Goal: Task Accomplishment & Management: Use online tool/utility

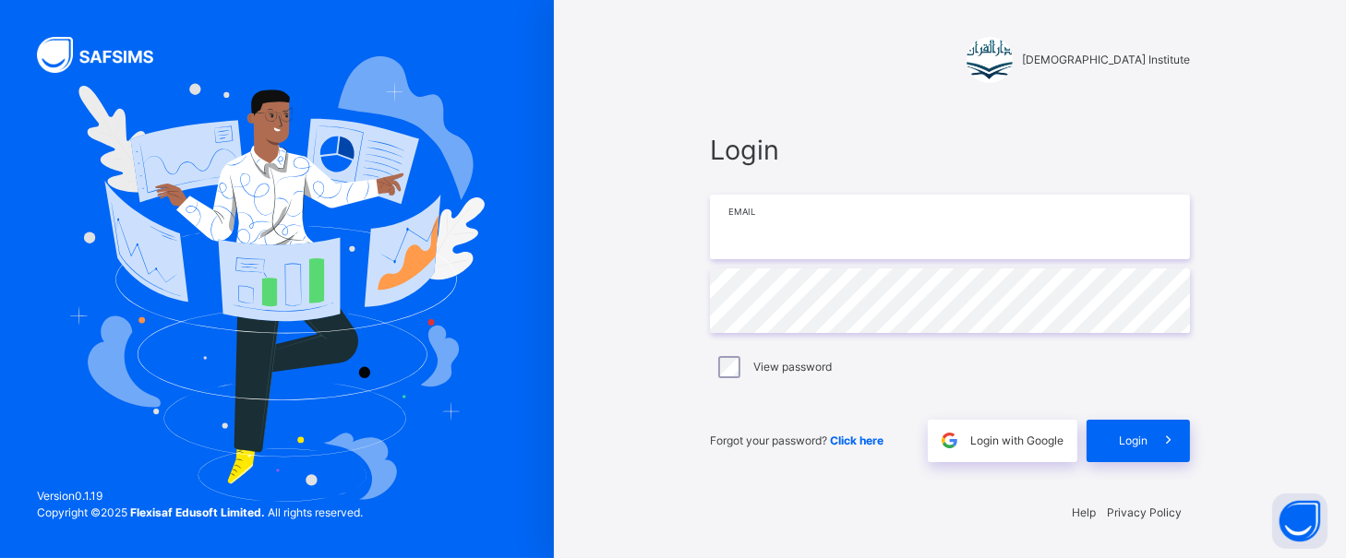
click at [823, 246] on input "email" at bounding box center [950, 227] width 480 height 65
type input "**********"
click at [1194, 444] on div "**********" at bounding box center [949, 296] width 517 height 380
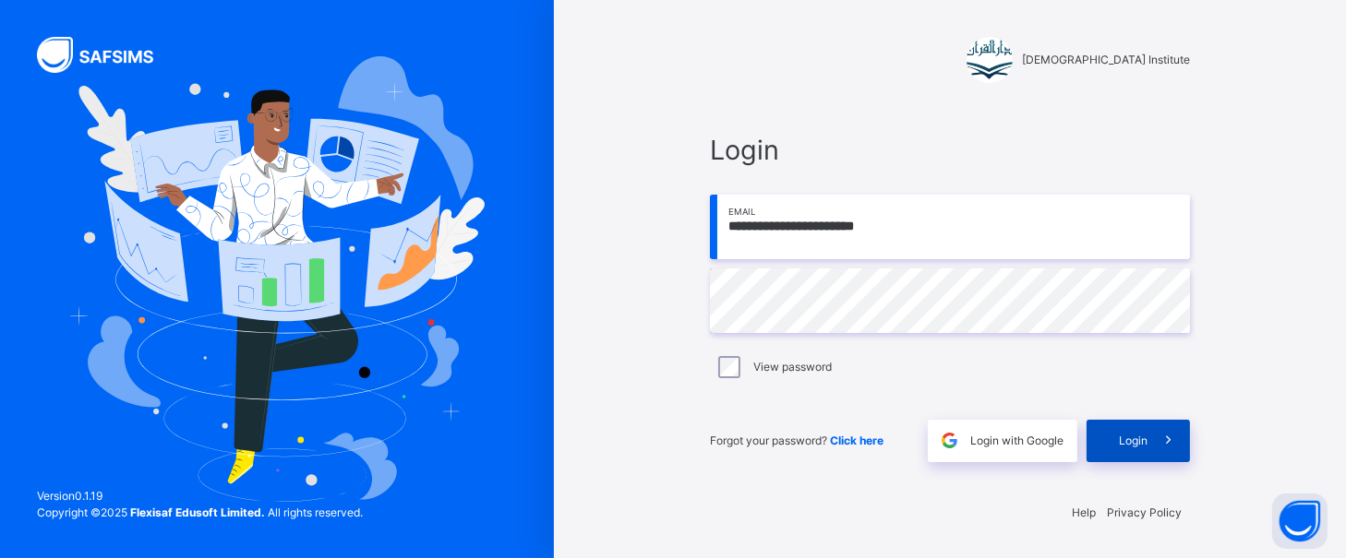
click at [1176, 441] on span at bounding box center [1168, 441] width 42 height 42
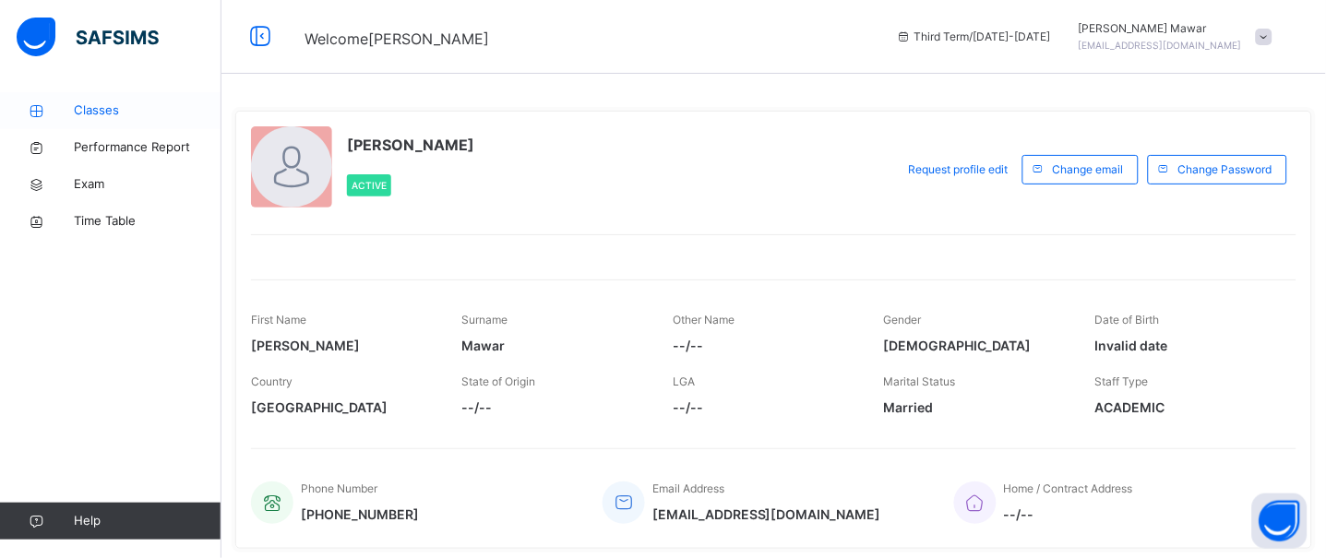
click at [55, 119] on link "Classes" at bounding box center [111, 110] width 222 height 37
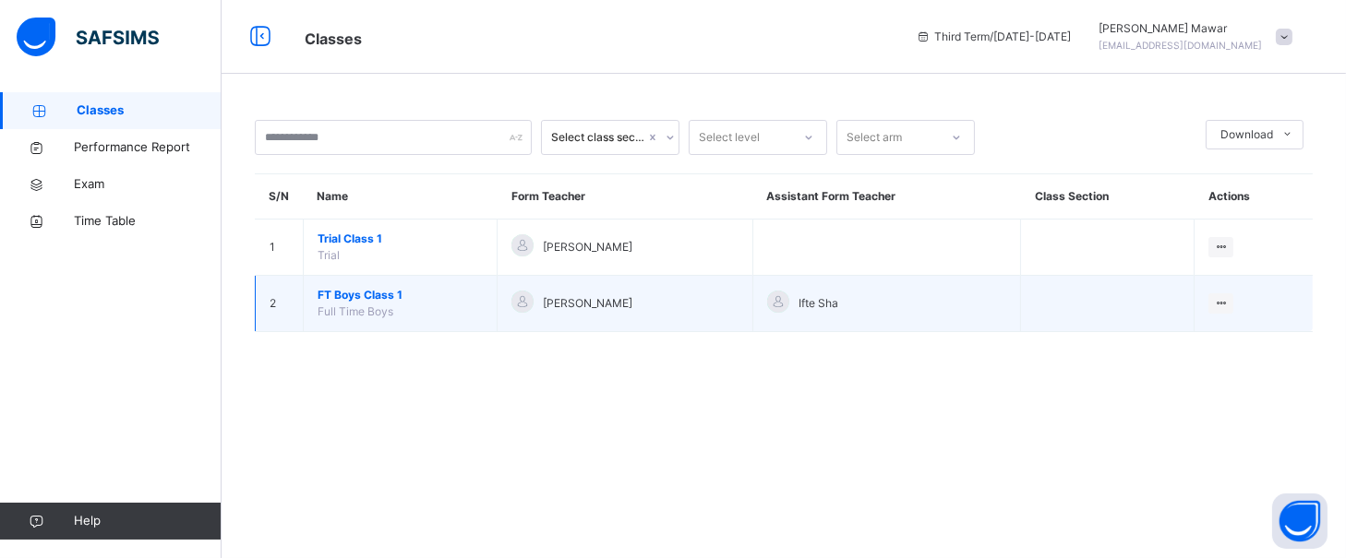
click at [362, 303] on span "FT Boys Class 1" at bounding box center [400, 295] width 165 height 17
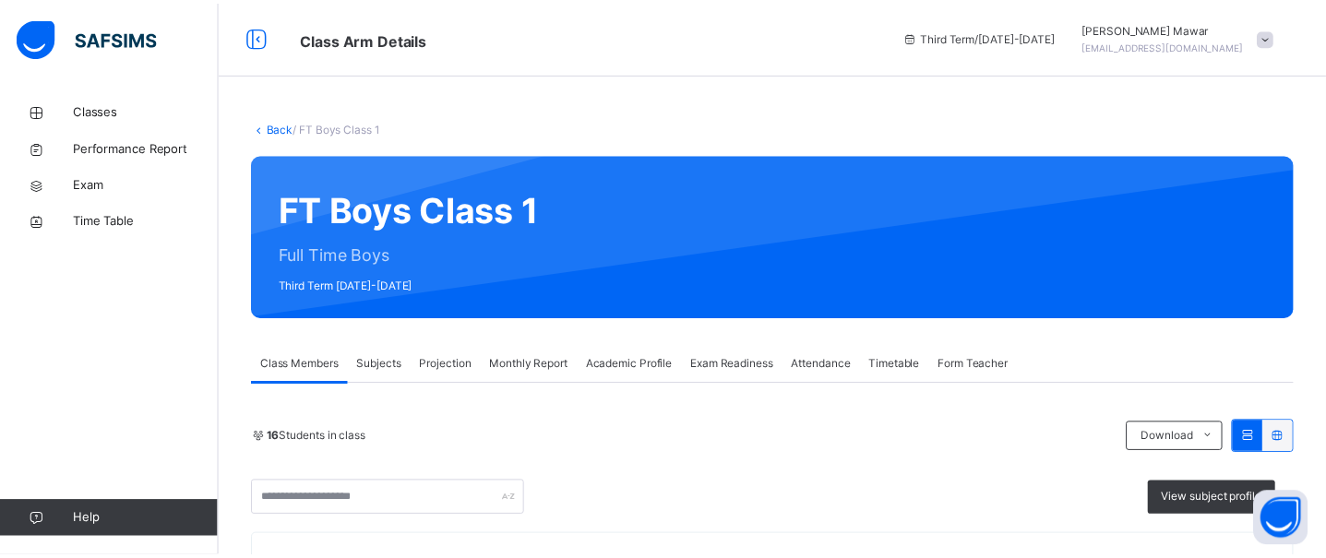
scroll to position [197, 0]
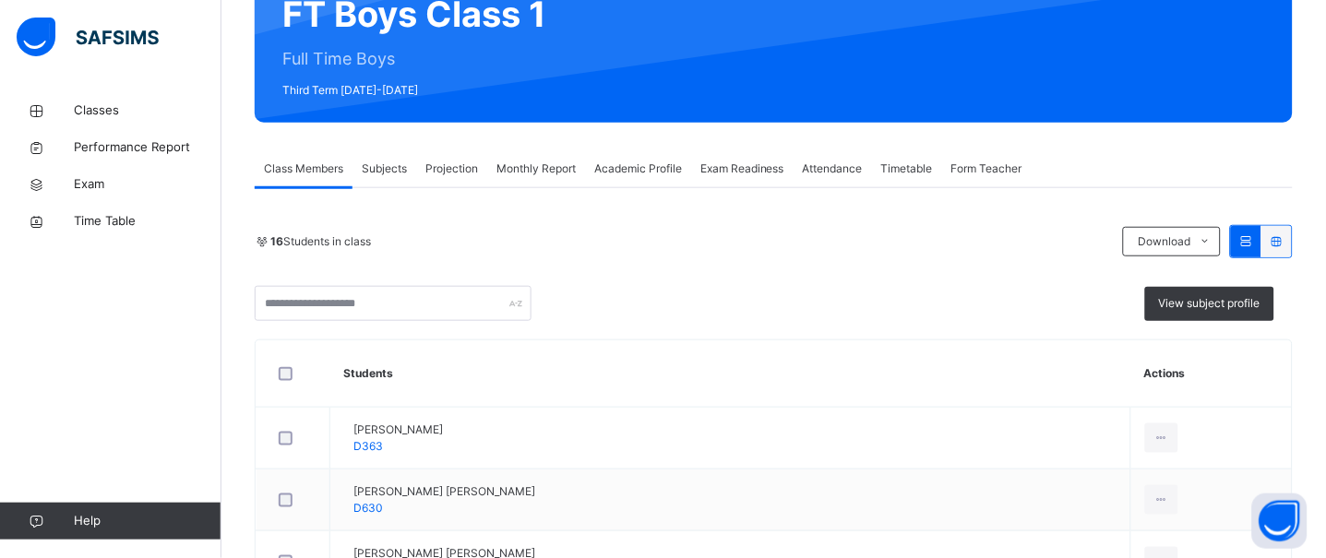
click at [449, 170] on span "Projection" at bounding box center [452, 169] width 53 height 17
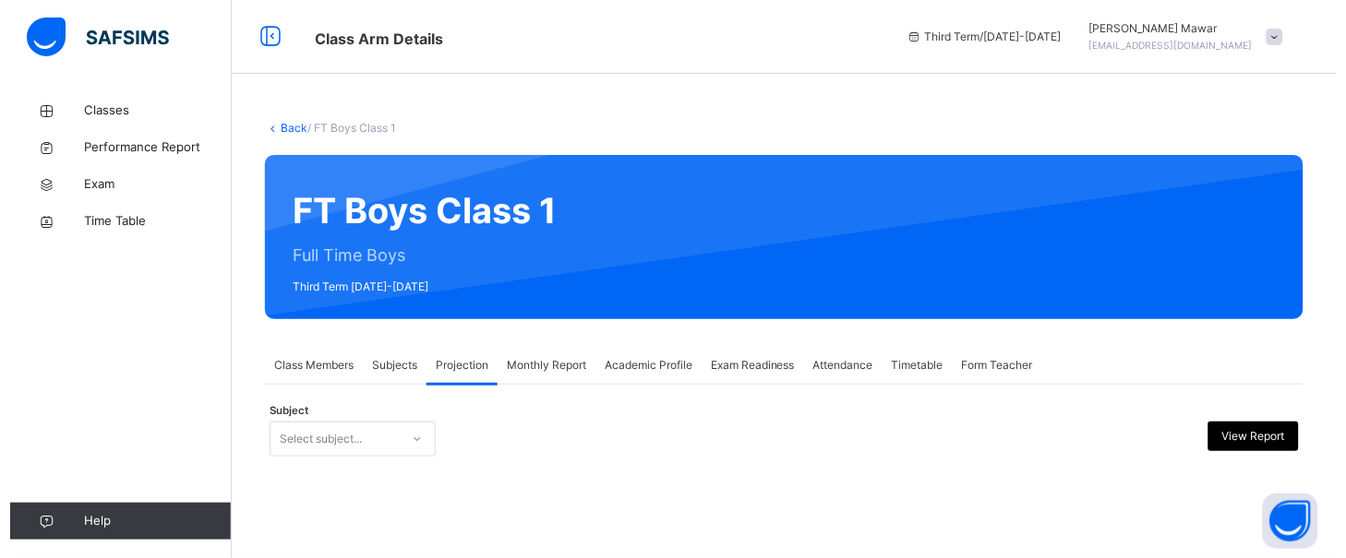
scroll to position [0, 0]
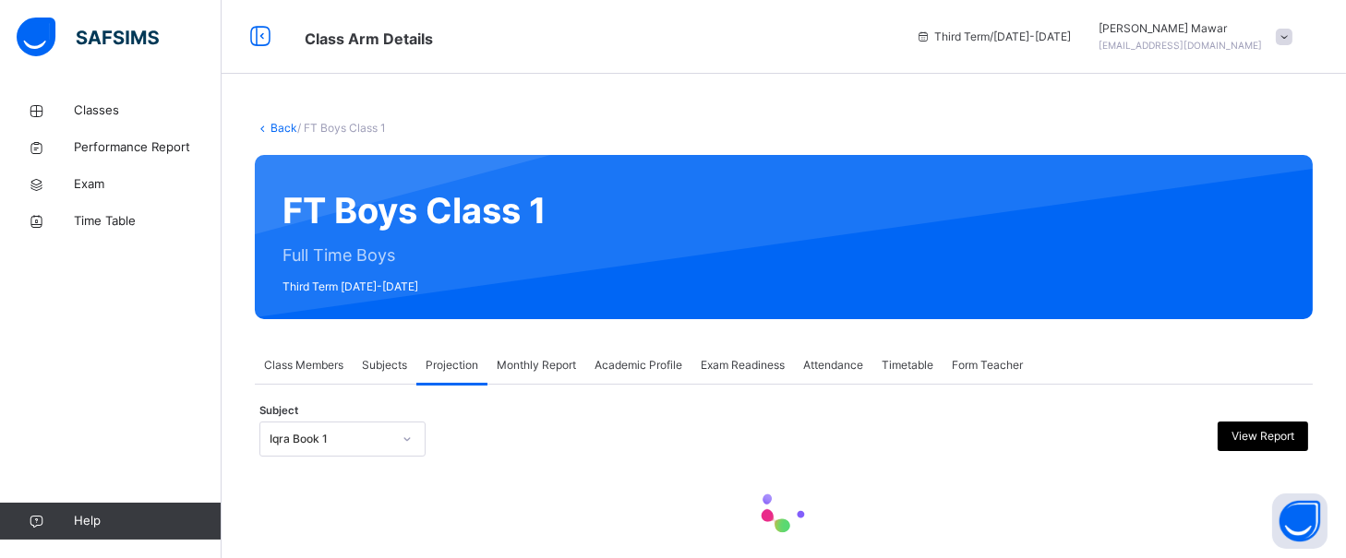
click at [301, 444] on div "Iqra Book 1" at bounding box center [342, 439] width 166 height 35
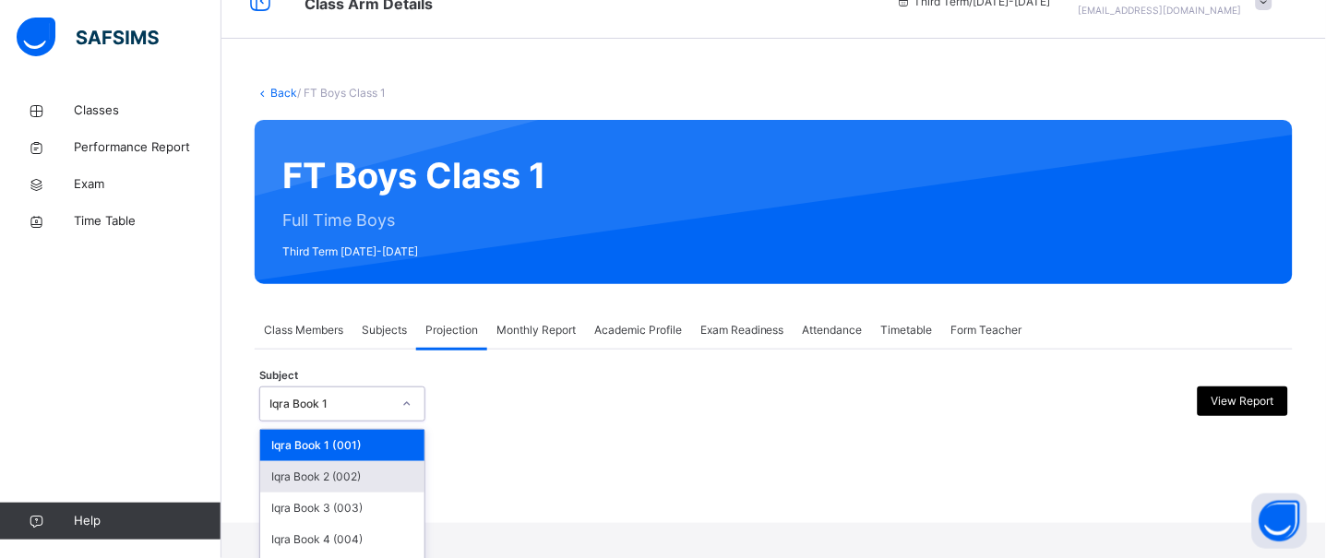
scroll to position [138, 0]
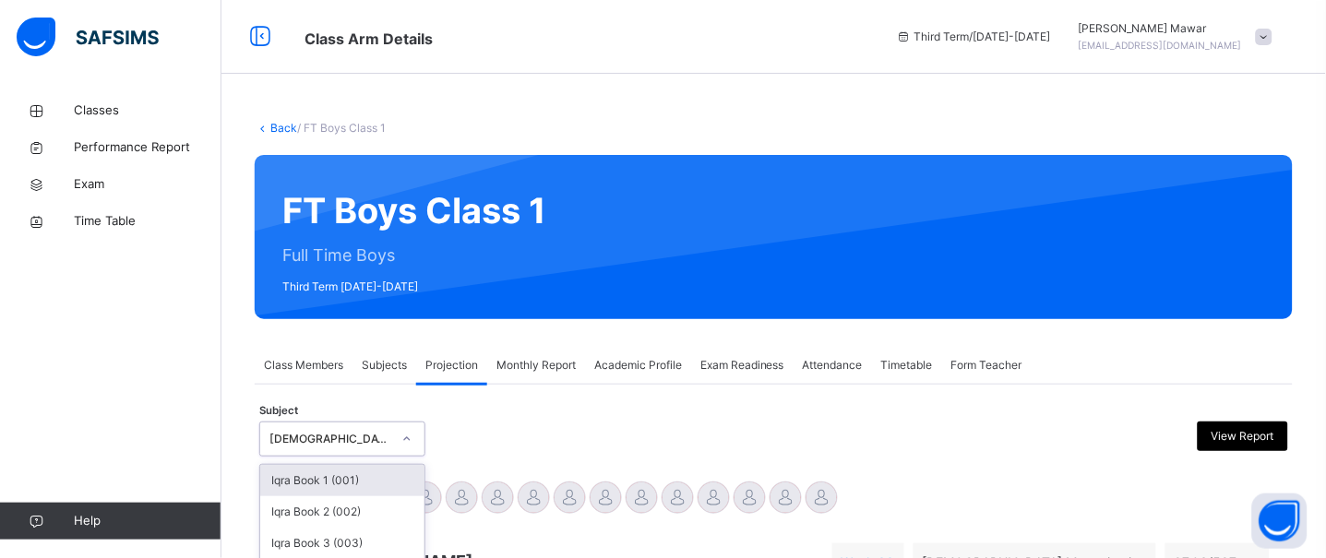
scroll to position [166, 0]
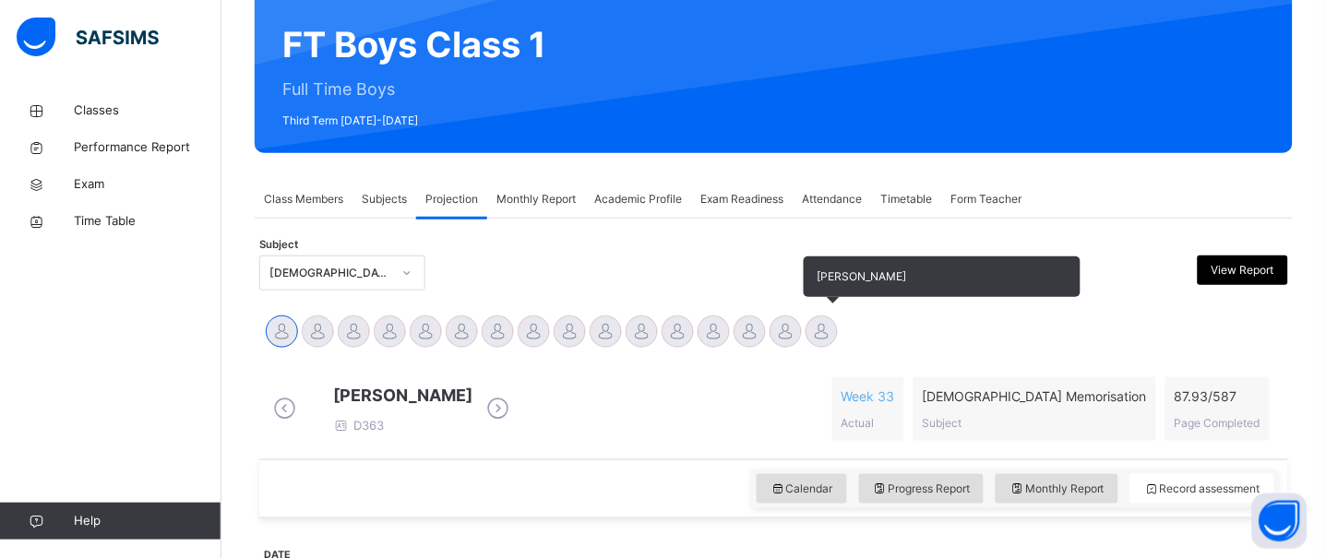
click at [814, 344] on div at bounding box center [822, 332] width 32 height 32
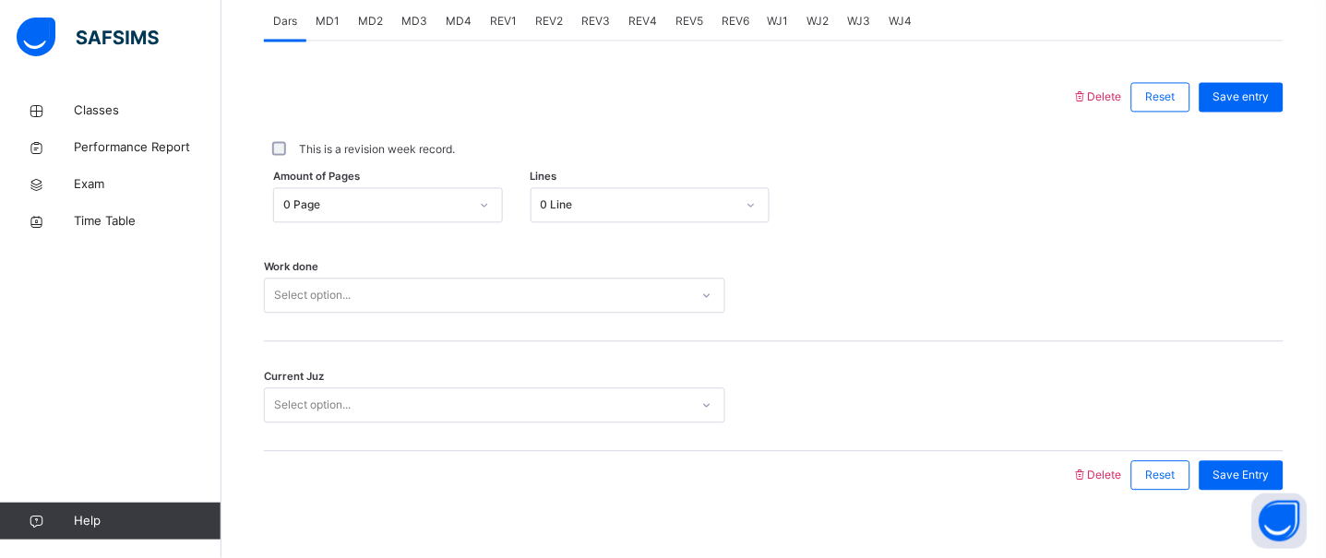
scroll to position [828, 0]
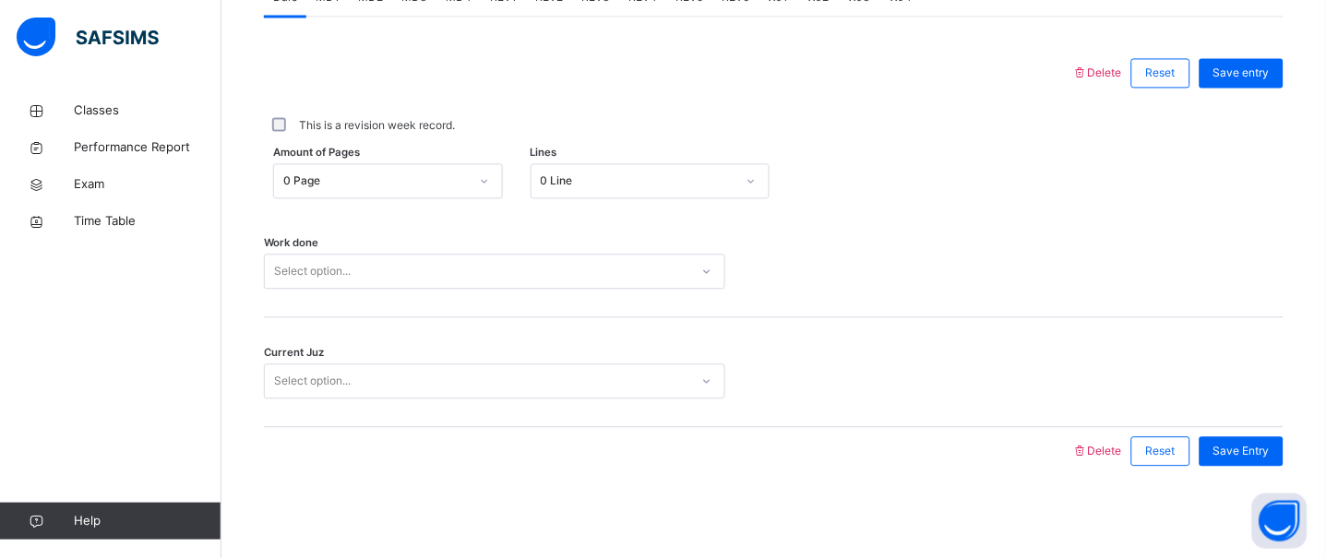
click at [396, 170] on div "0 Page" at bounding box center [370, 181] width 193 height 29
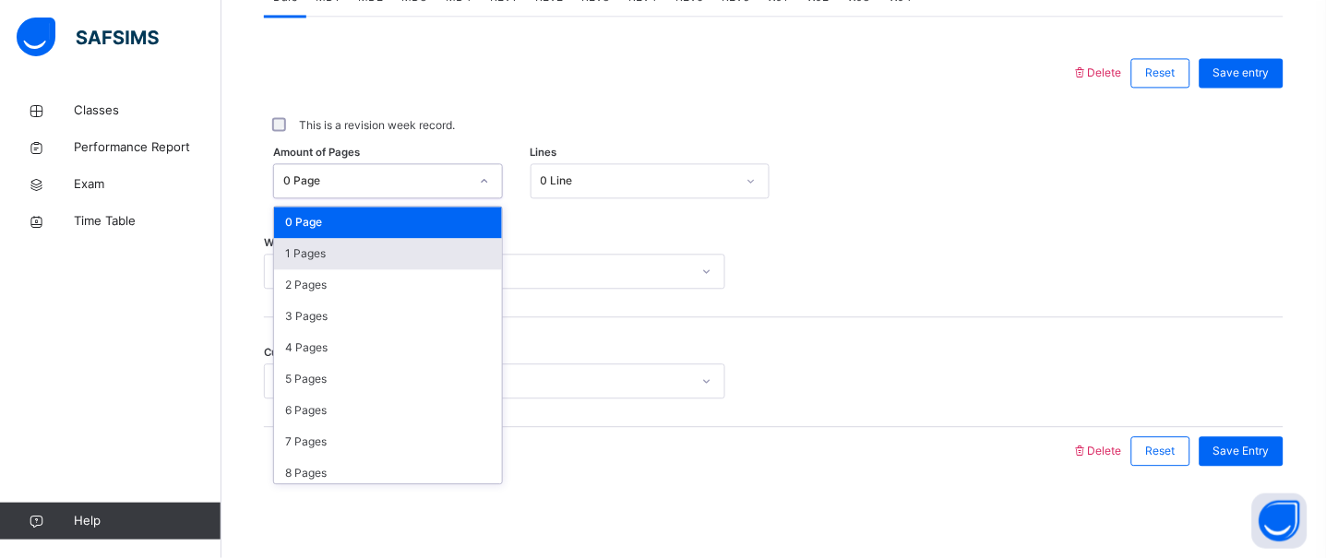
click at [336, 259] on div "1 Pages" at bounding box center [388, 253] width 228 height 31
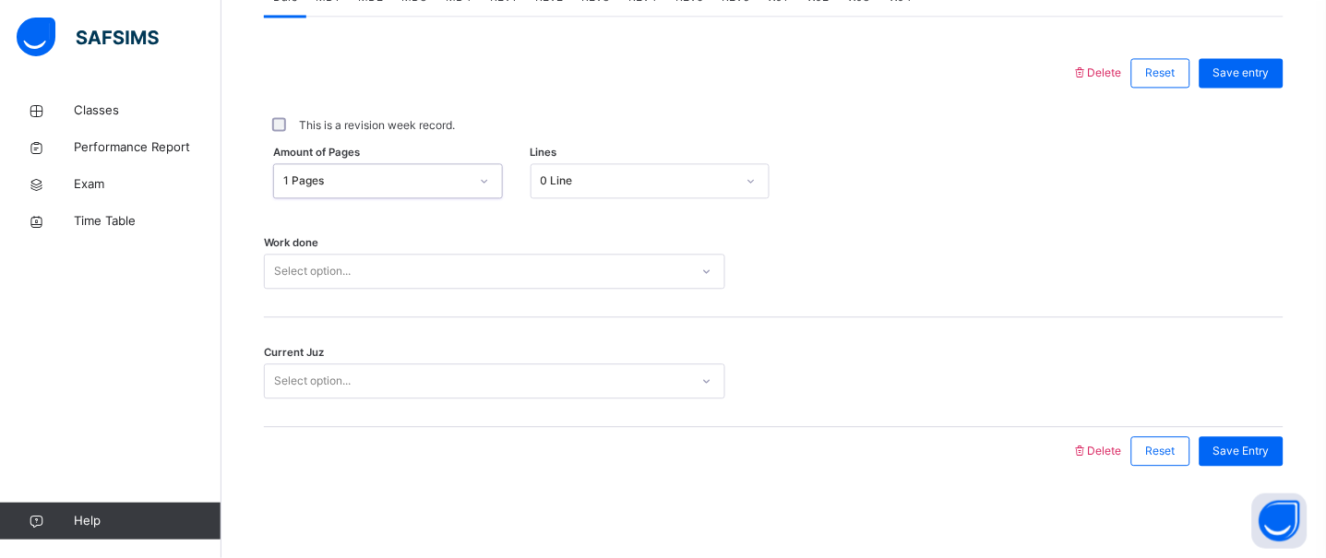
click at [727, 190] on div "0 Line" at bounding box center [633, 181] width 202 height 29
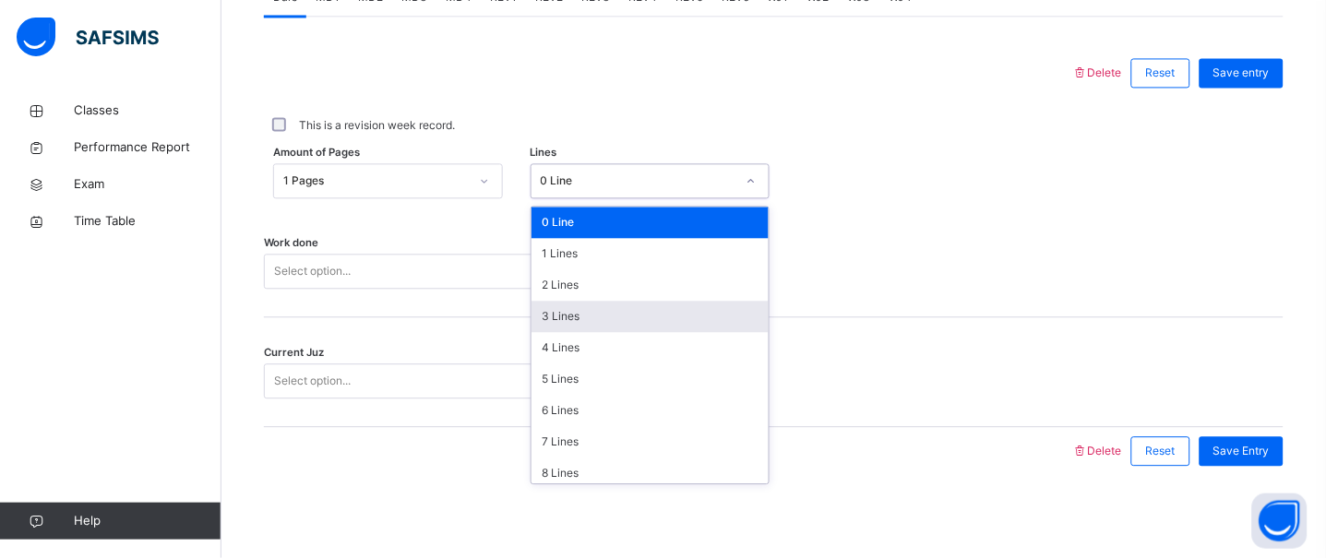
click at [563, 311] on div "3 Lines" at bounding box center [650, 316] width 237 height 31
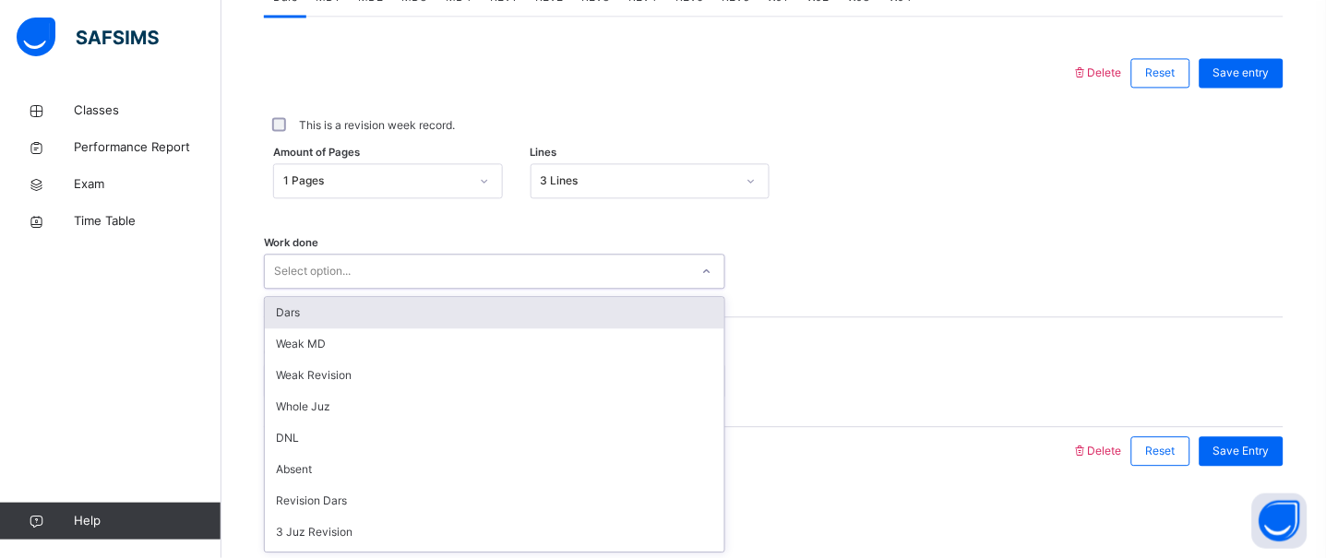
click at [316, 270] on div "Select option..." at bounding box center [312, 271] width 77 height 35
click at [306, 320] on div "Dars" at bounding box center [495, 312] width 460 height 31
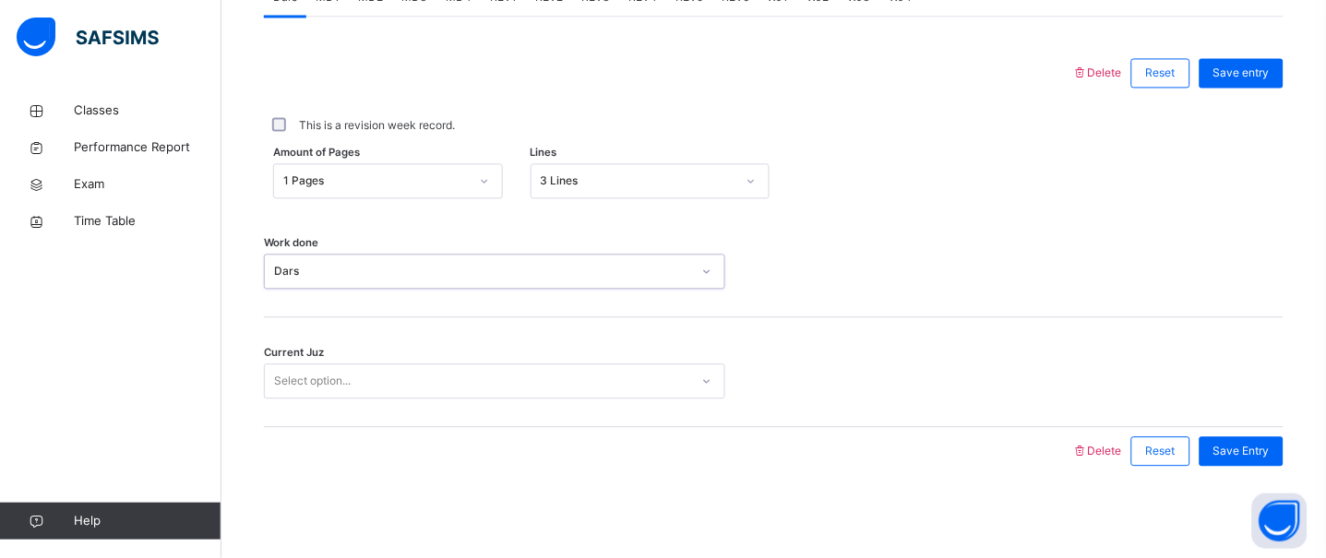
click at [294, 391] on div "Select option..." at bounding box center [312, 381] width 77 height 35
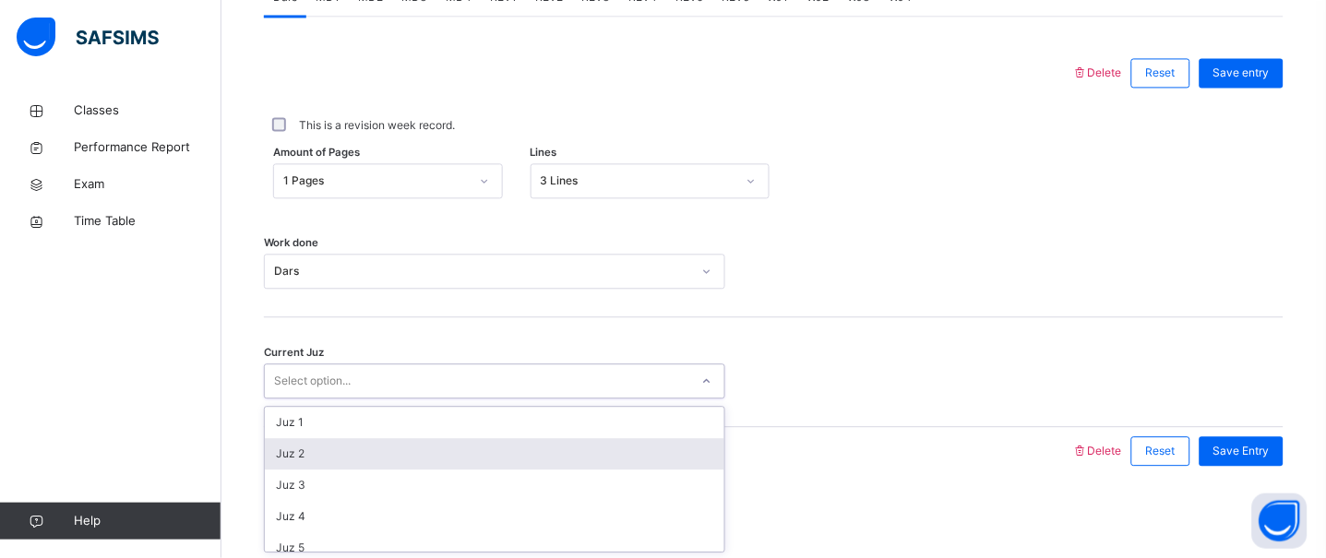
click at [297, 457] on div "Juz 2" at bounding box center [495, 453] width 460 height 31
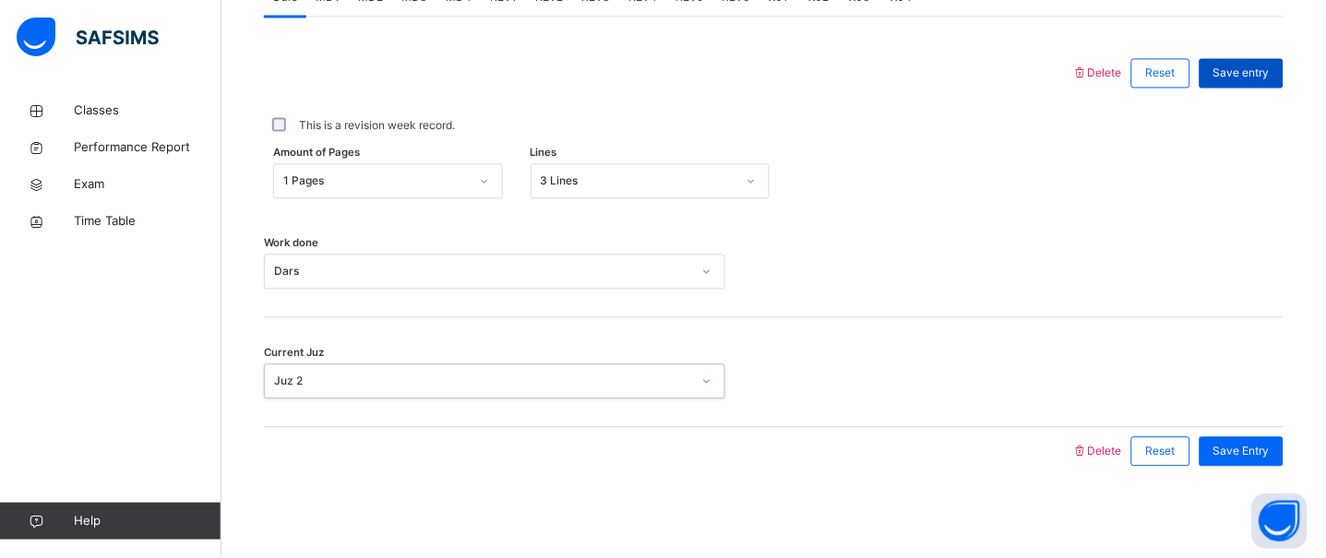
click at [1284, 81] on div "Save entry" at bounding box center [1242, 73] width 84 height 30
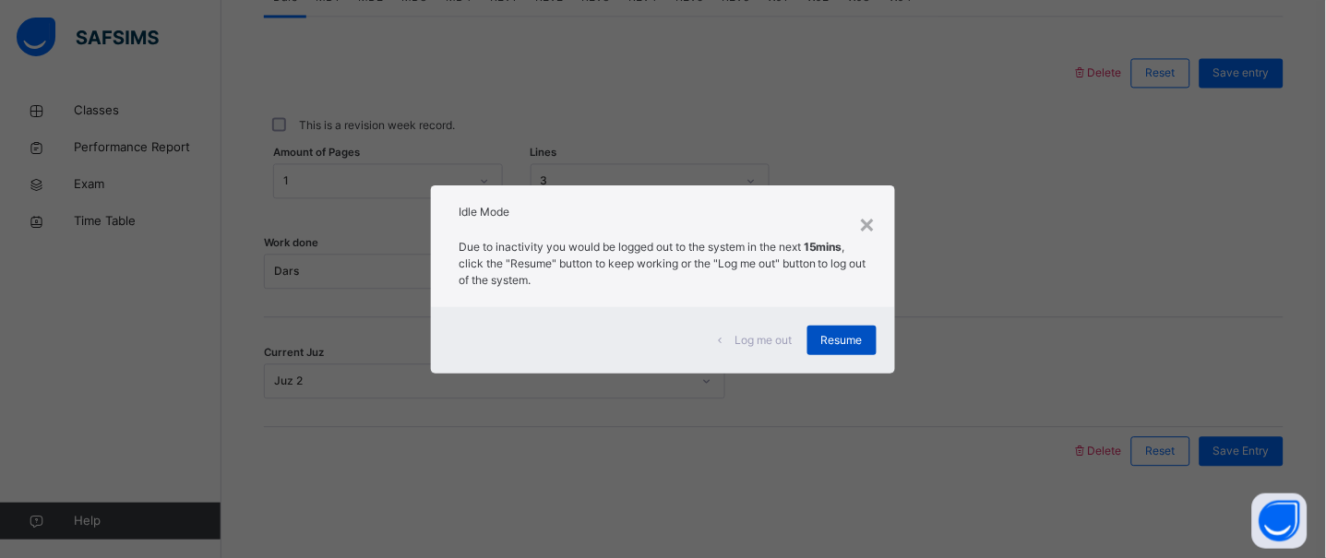
click at [858, 332] on span "Resume" at bounding box center [843, 340] width 42 height 17
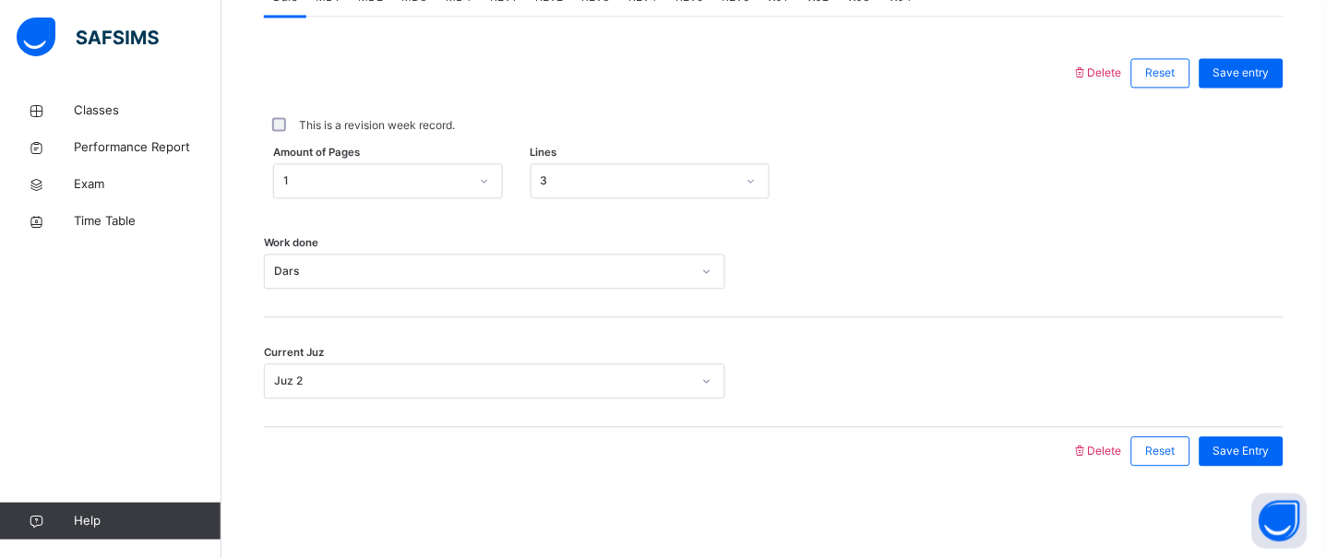
drag, startPoint x: 858, startPoint y: 332, endPoint x: 426, endPoint y: 212, distance: 447.5
click at [426, 212] on div "Work done Dars" at bounding box center [774, 263] width 1020 height 110
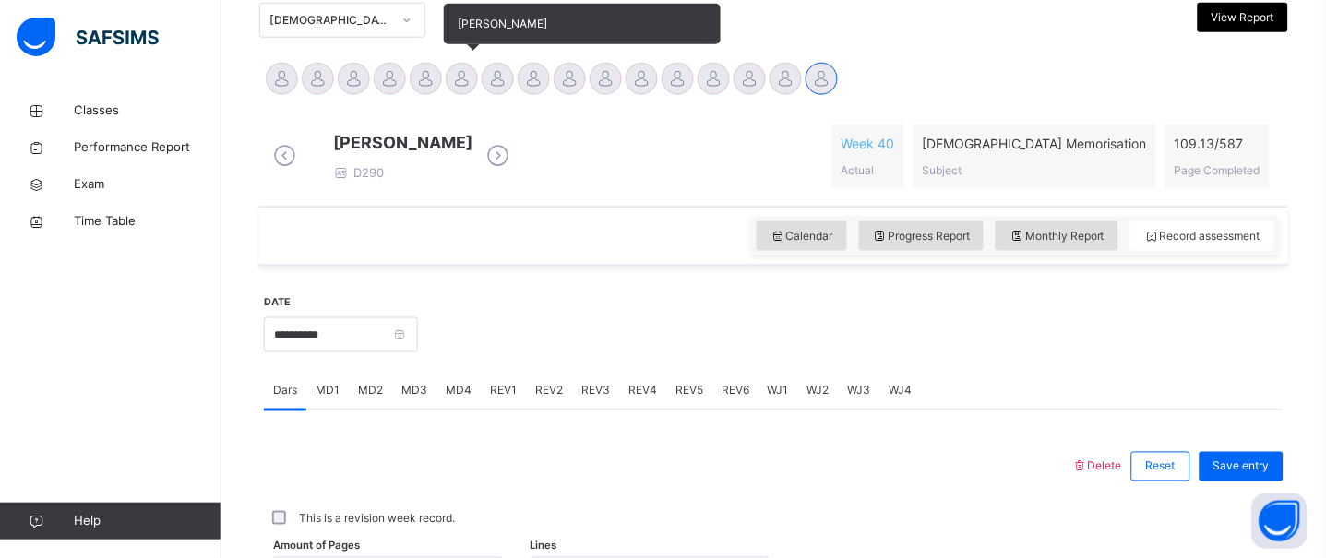
scroll to position [421, 0]
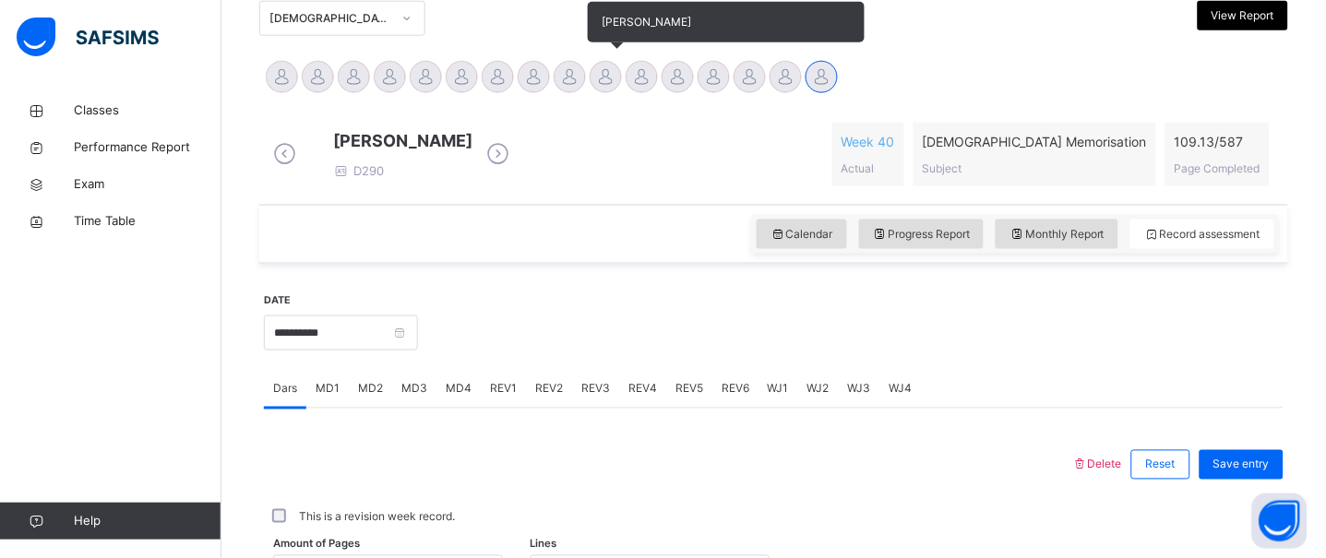
click at [598, 78] on div at bounding box center [606, 77] width 32 height 32
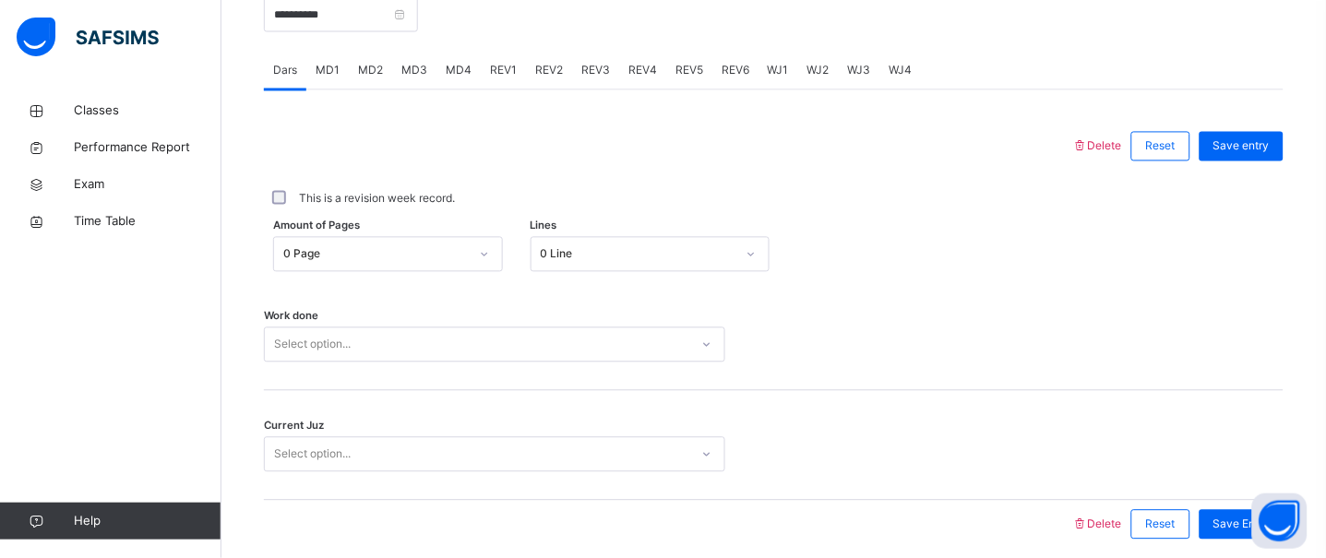
scroll to position [715, 0]
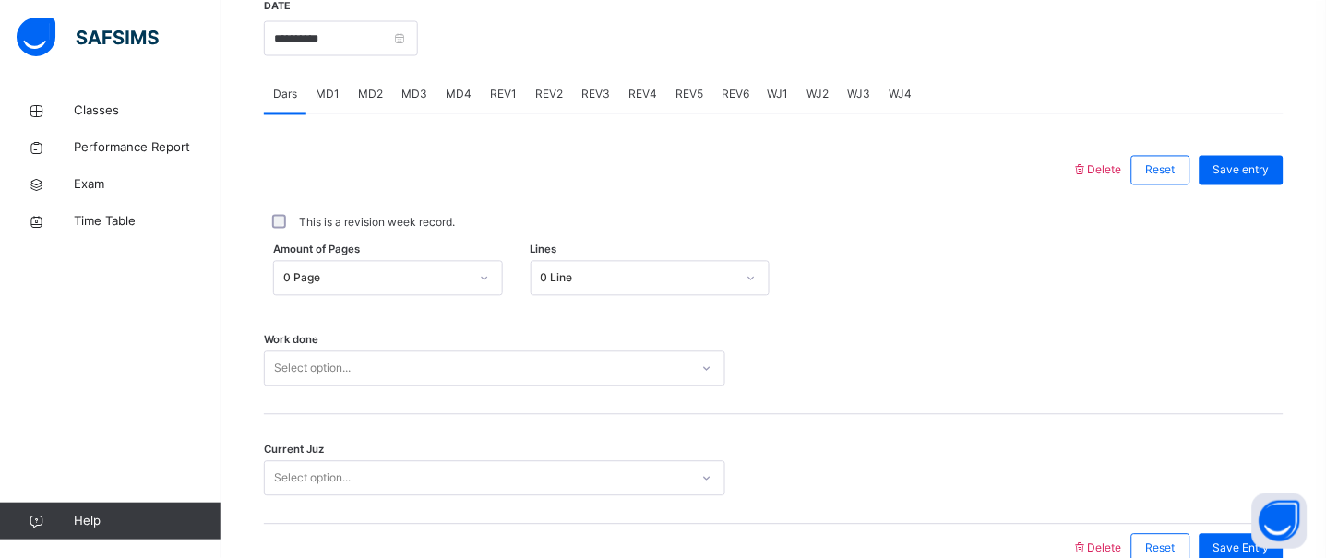
click at [421, 114] on div "MD3" at bounding box center [414, 95] width 44 height 37
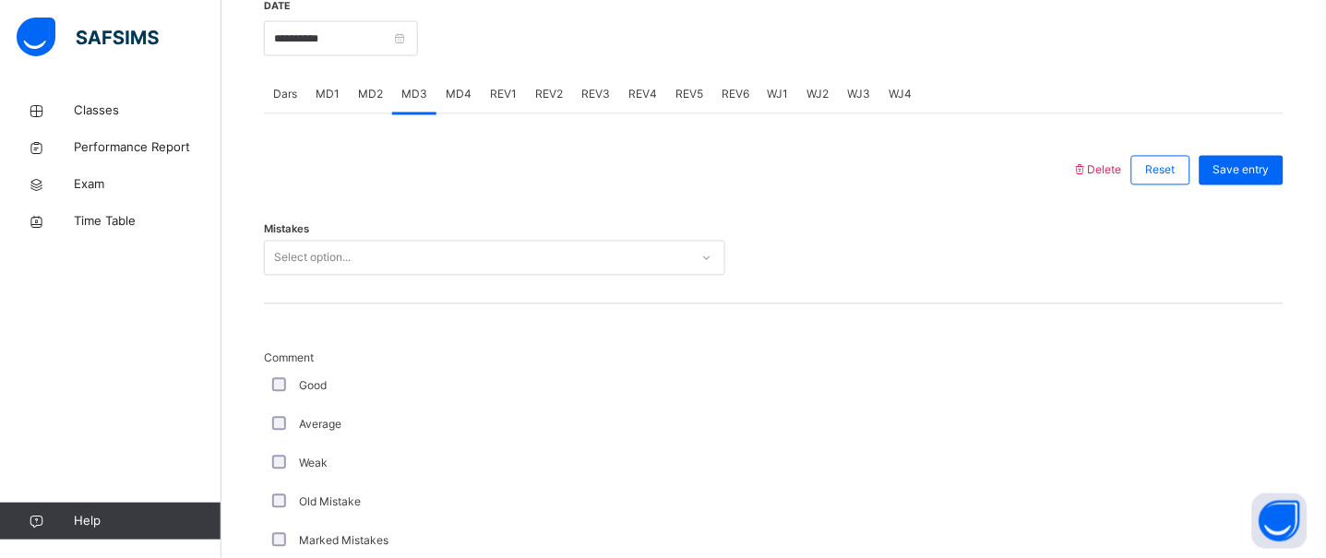
click at [376, 253] on div "Mistakes Select option..." at bounding box center [774, 250] width 1020 height 110
click at [378, 270] on div "Select option..." at bounding box center [477, 259] width 425 height 29
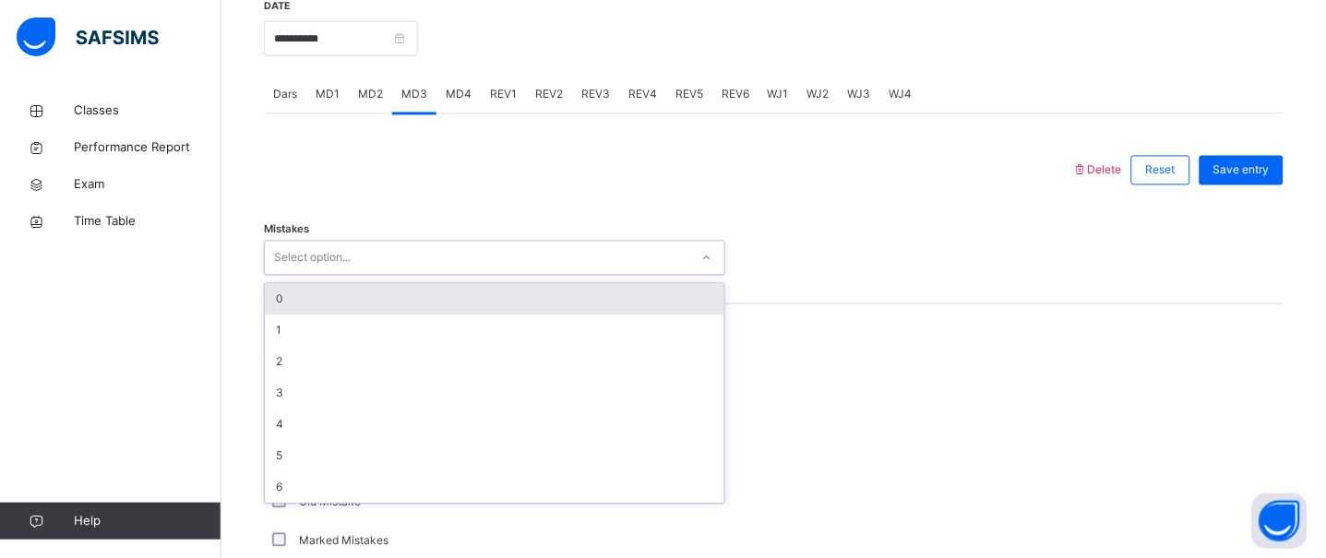
click at [372, 311] on div "0" at bounding box center [495, 299] width 460 height 31
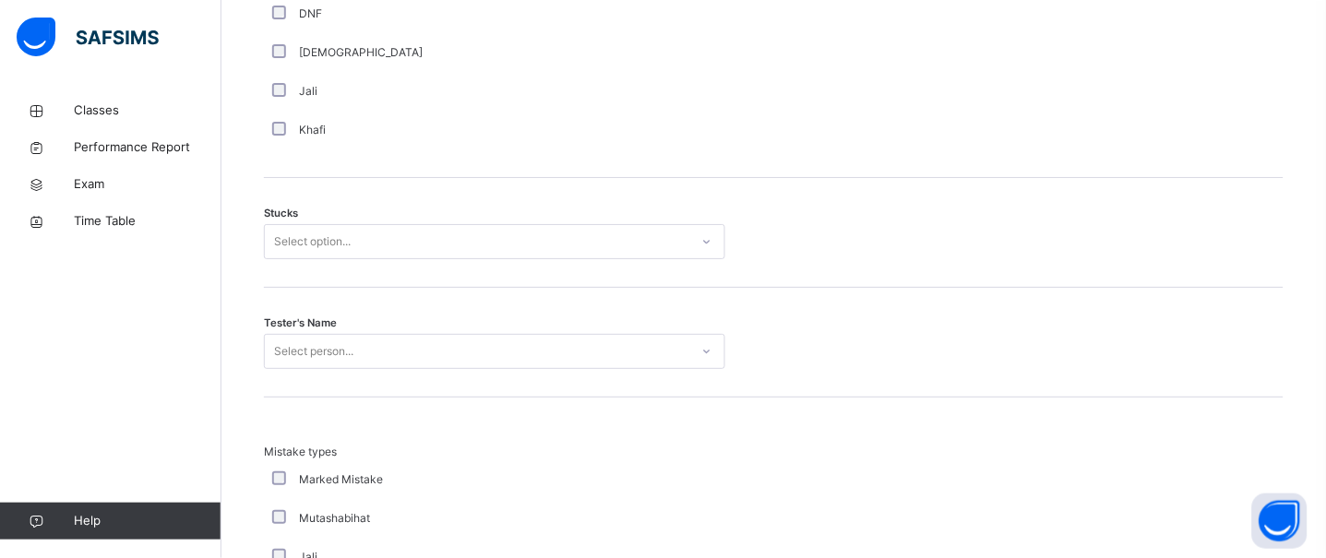
scroll to position [1438, 0]
click at [319, 247] on div "Select option..." at bounding box center [312, 240] width 77 height 35
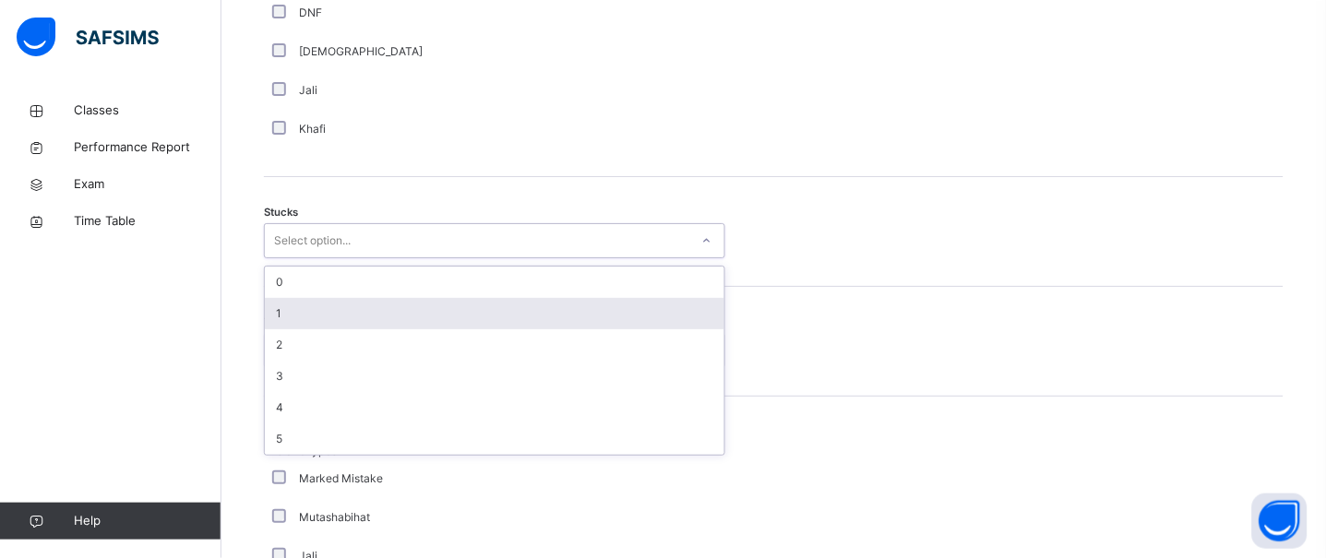
click at [281, 326] on div "1" at bounding box center [495, 313] width 460 height 31
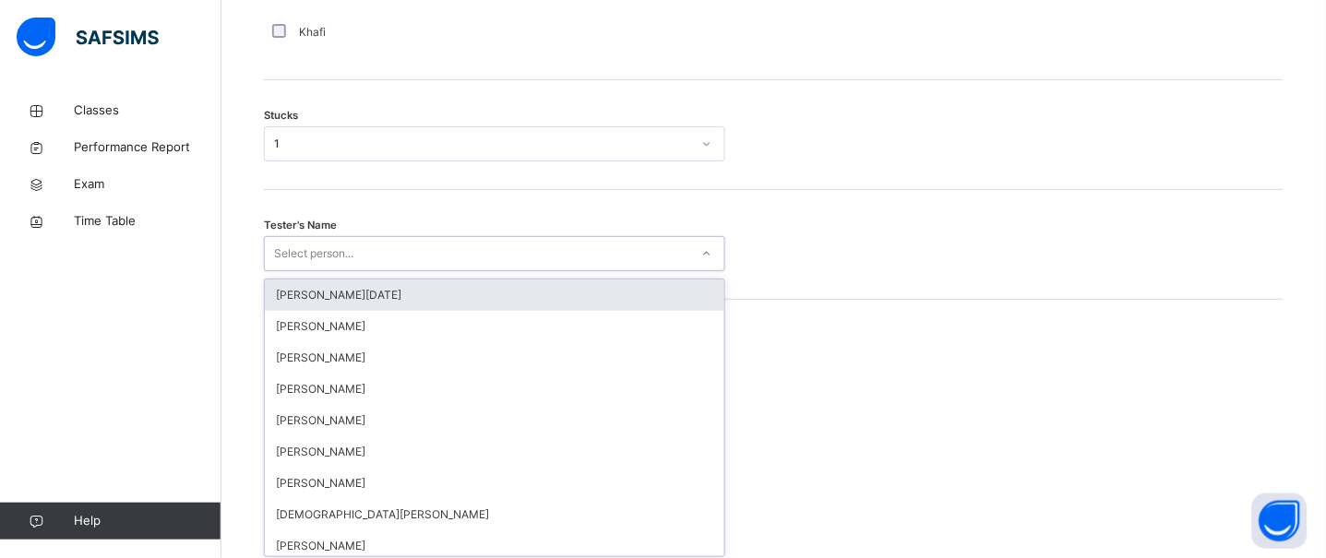
click at [312, 271] on div "option [PERSON_NAME][DATE] focused, 1 of 88. 88 results available. Use Up and D…" at bounding box center [495, 253] width 462 height 35
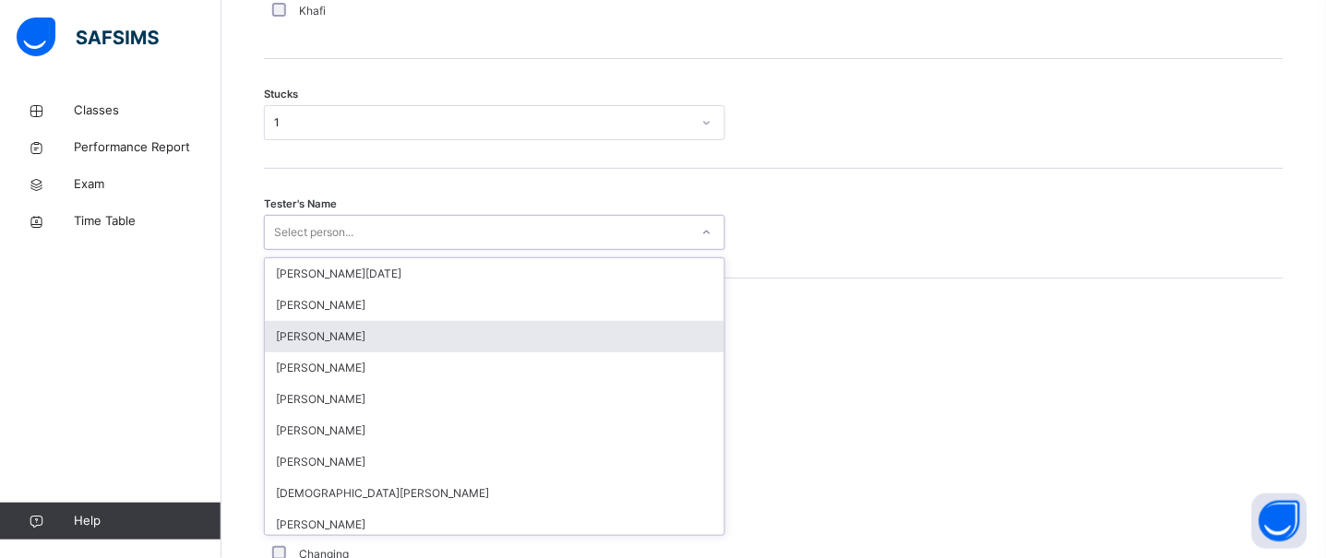
scroll to position [1557, 0]
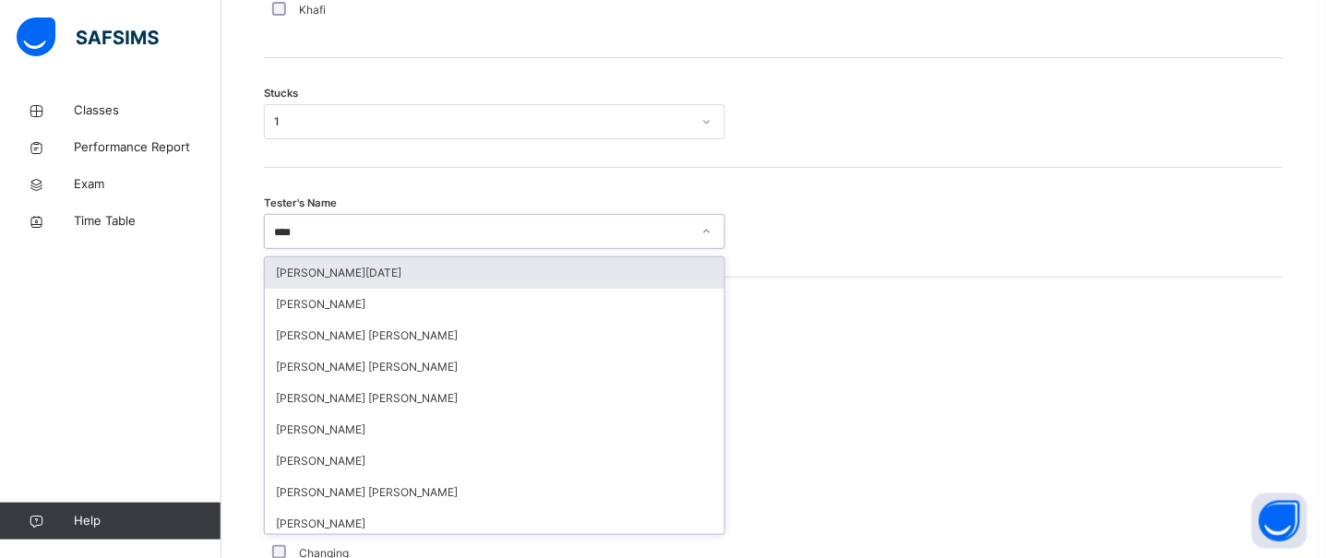
type input "*****"
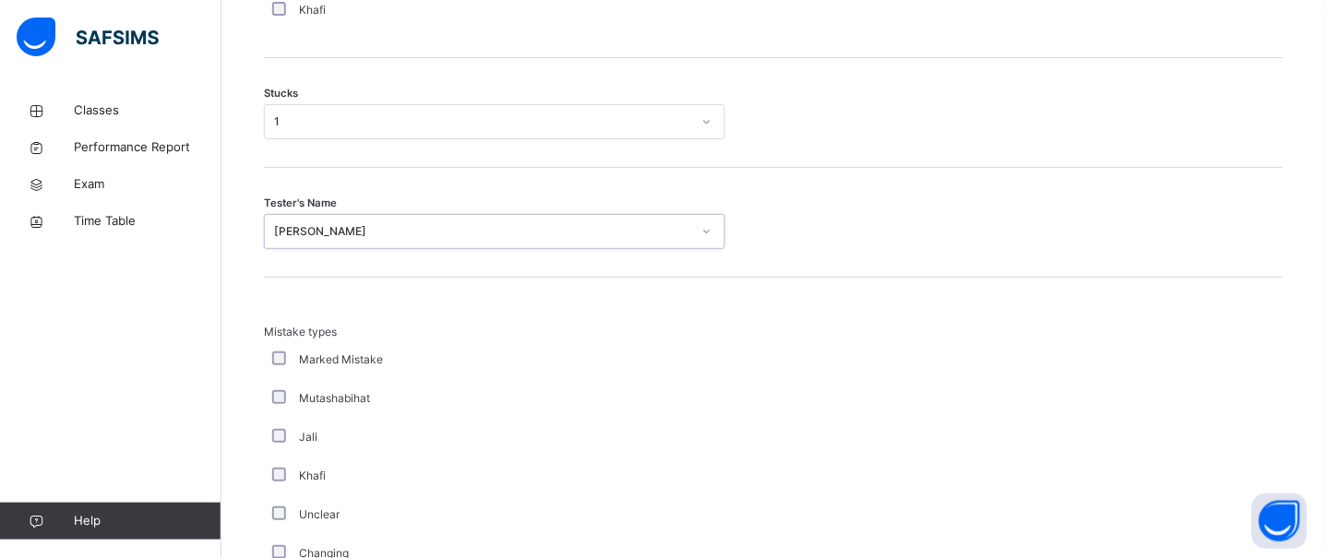
scroll to position [1895, 0]
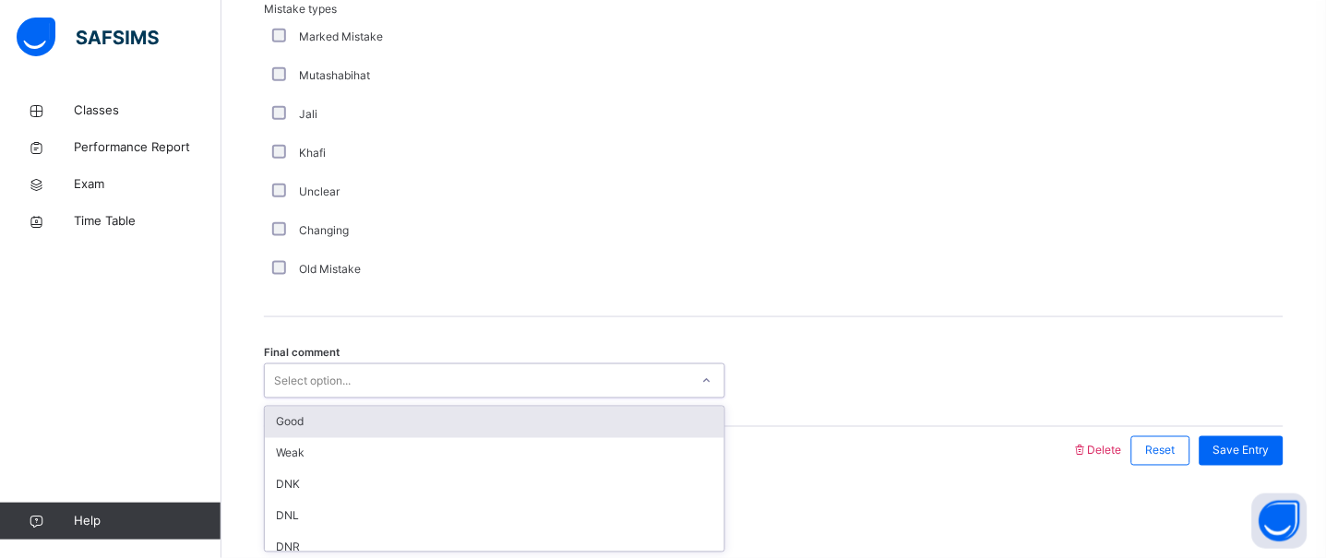
drag, startPoint x: 312, startPoint y: 365, endPoint x: 355, endPoint y: 410, distance: 62.7
click at [355, 399] on div "option Good focused, 1 of 6. 6 results available. Use Up and Down to choose opt…" at bounding box center [495, 381] width 462 height 35
click at [380, 433] on div "Good" at bounding box center [495, 422] width 460 height 31
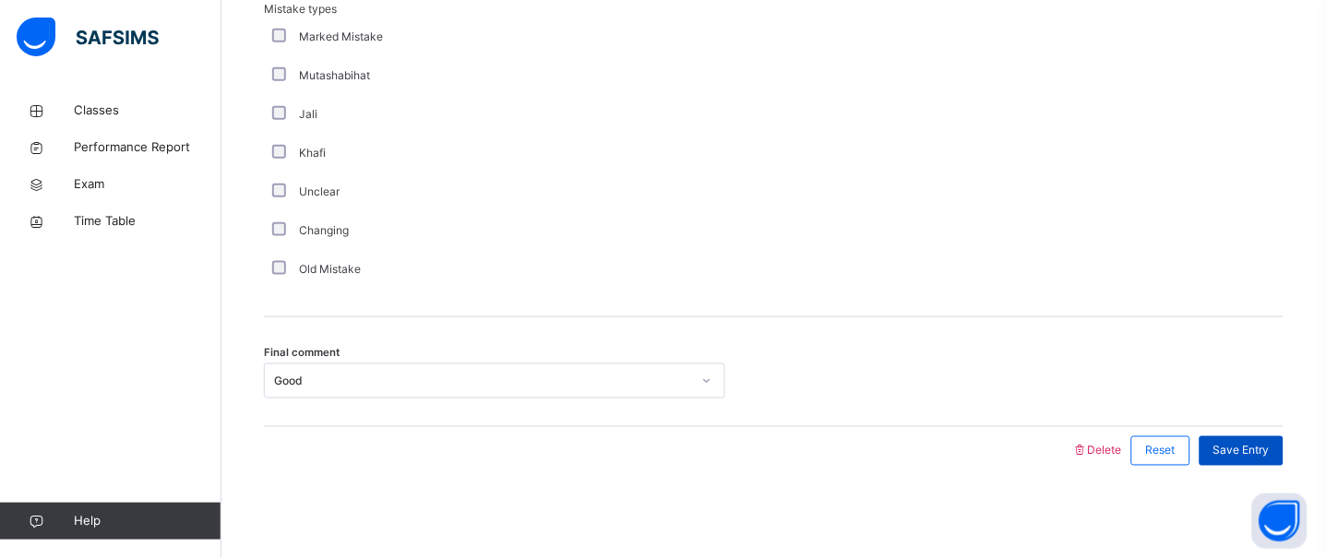
click at [1284, 452] on div "Save Entry" at bounding box center [1242, 452] width 84 height 30
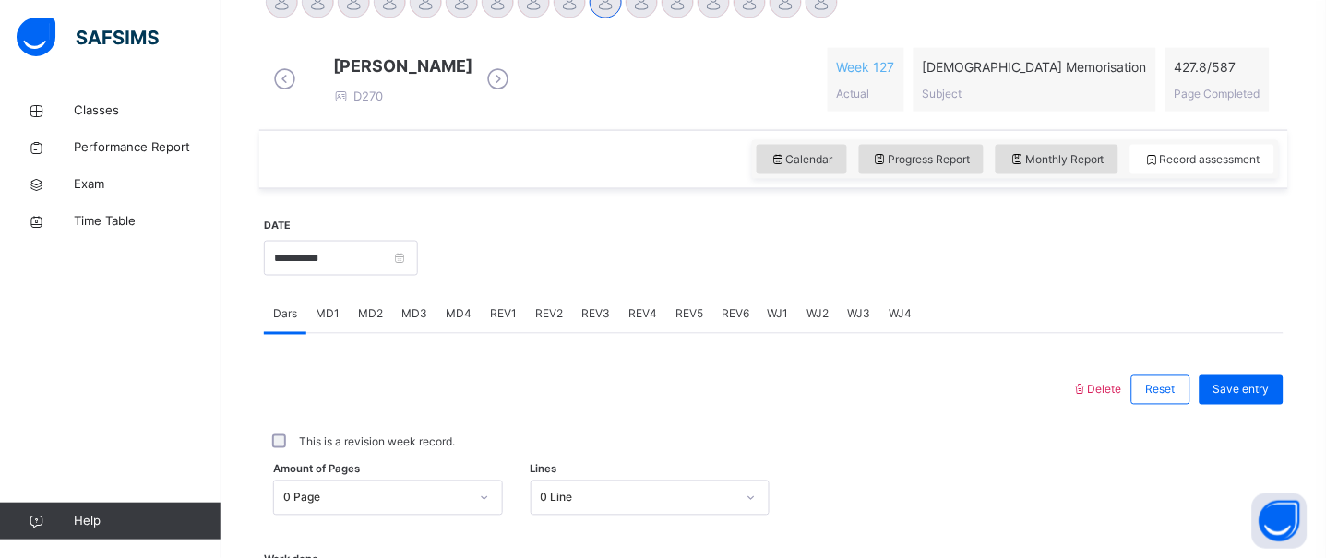
scroll to position [518, 0]
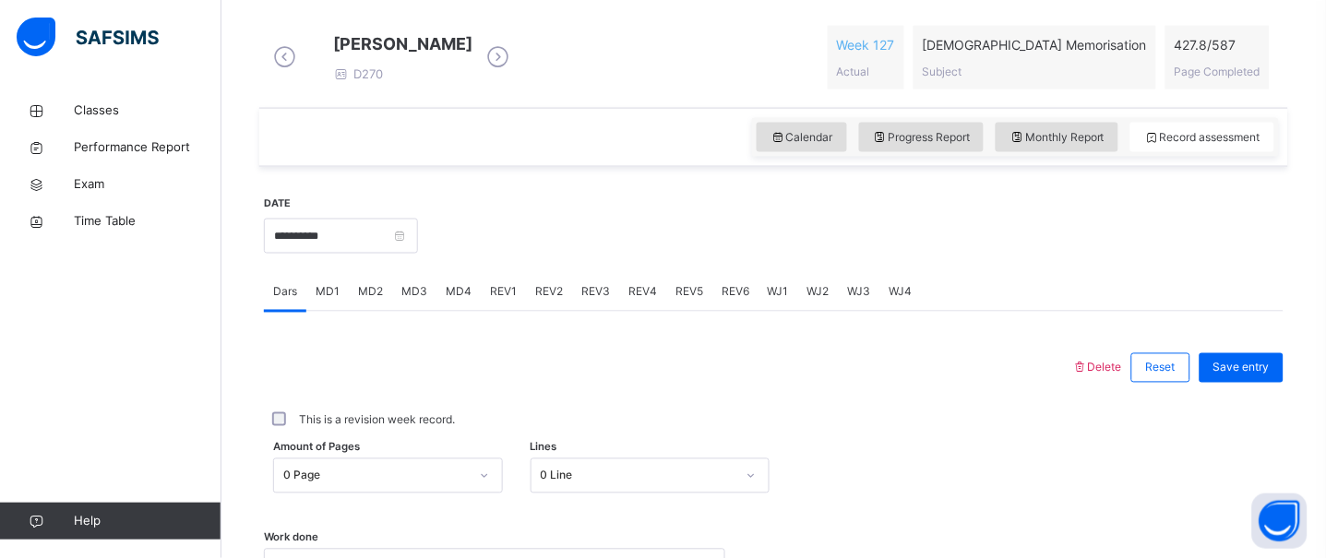
click at [446, 301] on span "MD4" at bounding box center [459, 292] width 26 height 17
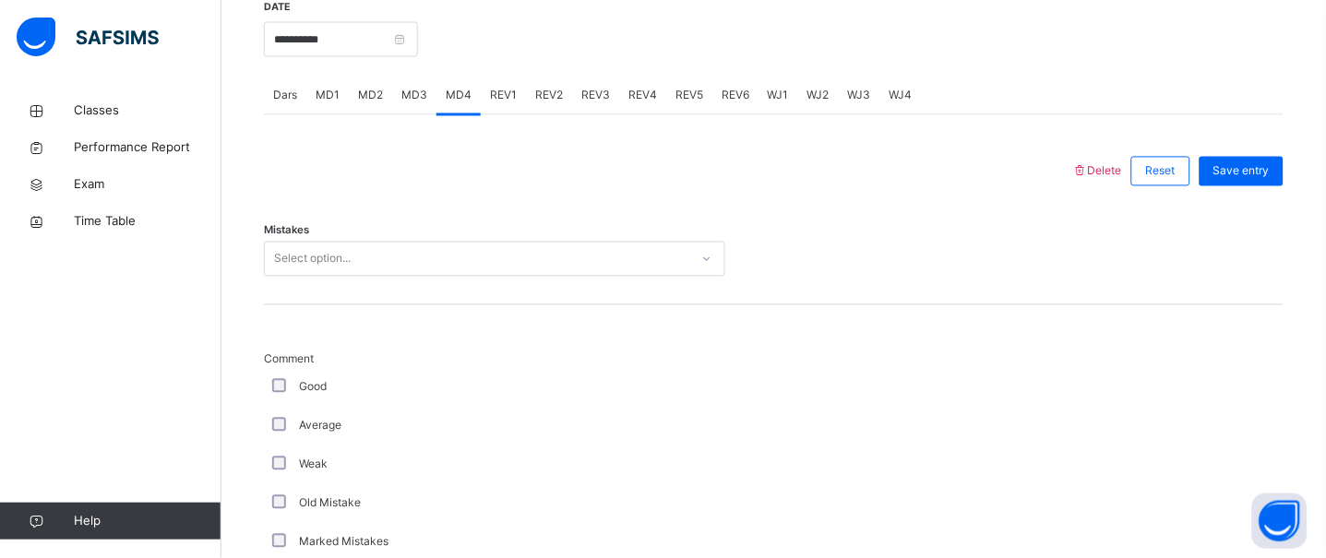
scroll to position [737, 0]
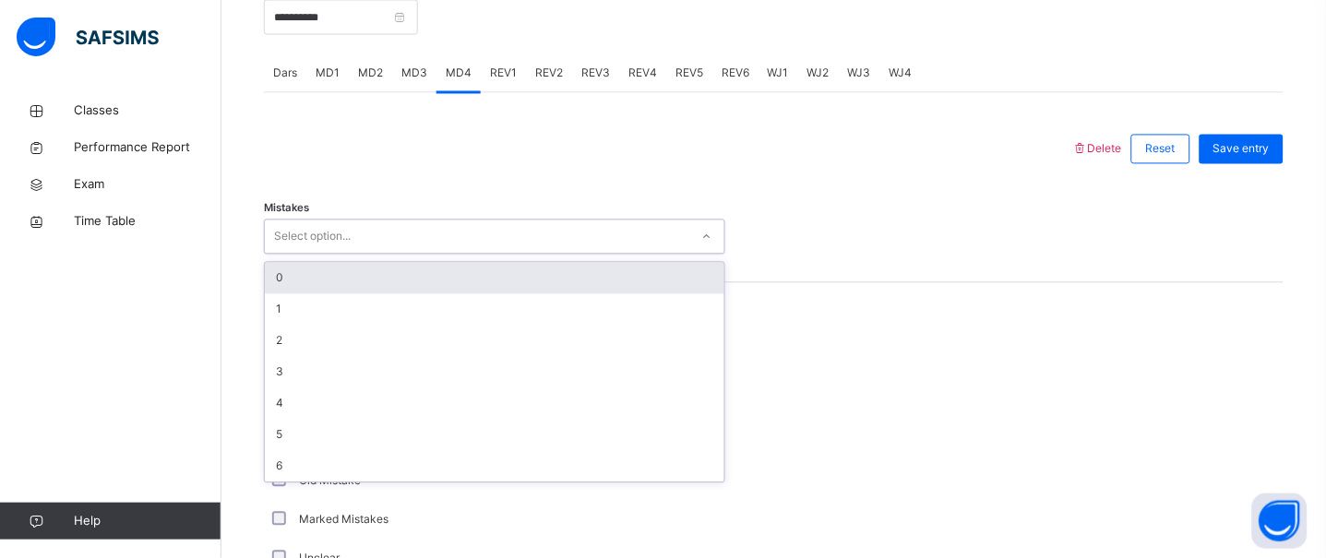
click at [390, 235] on div "Select option..." at bounding box center [495, 237] width 462 height 35
click at [367, 291] on div "0" at bounding box center [495, 278] width 460 height 31
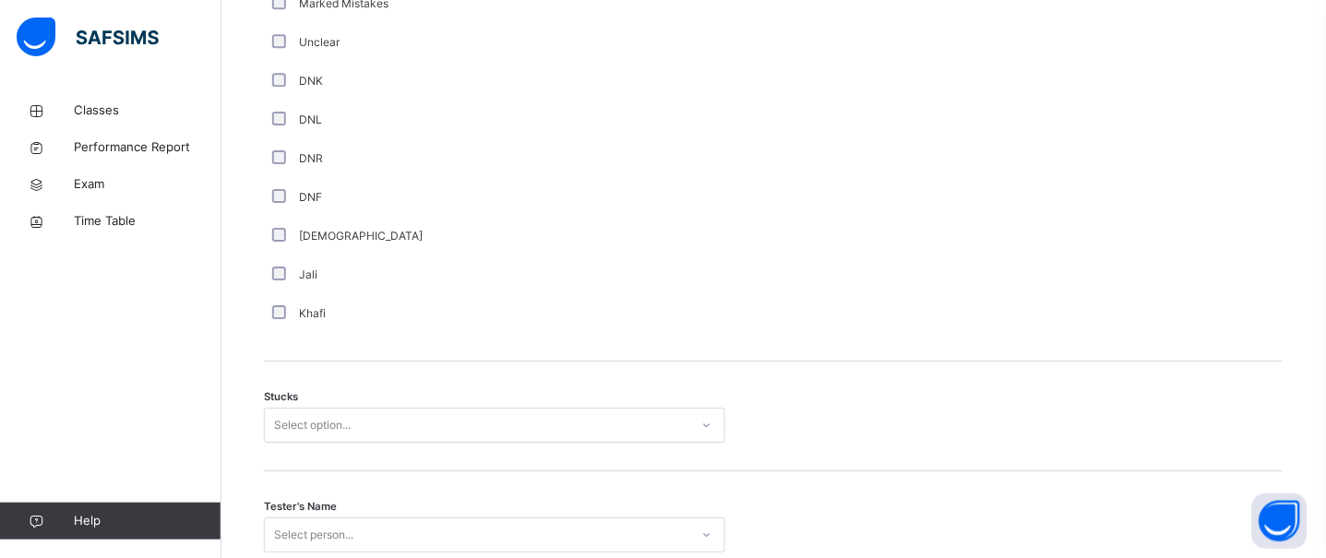
scroll to position [1345, 0]
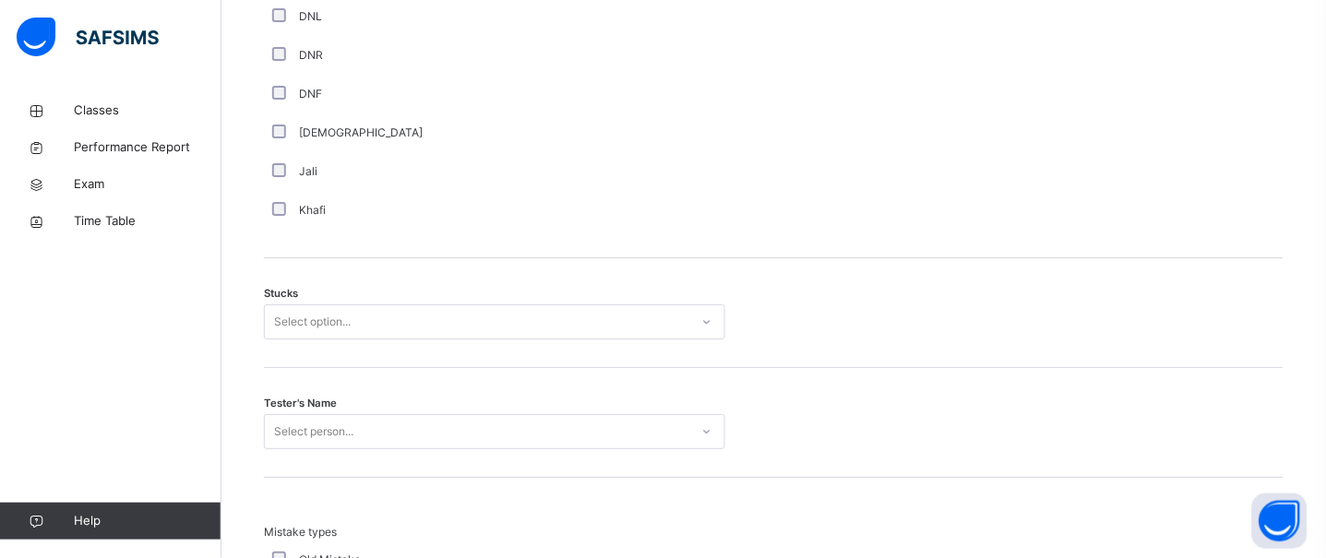
click at [321, 338] on div "Select option..." at bounding box center [312, 322] width 77 height 35
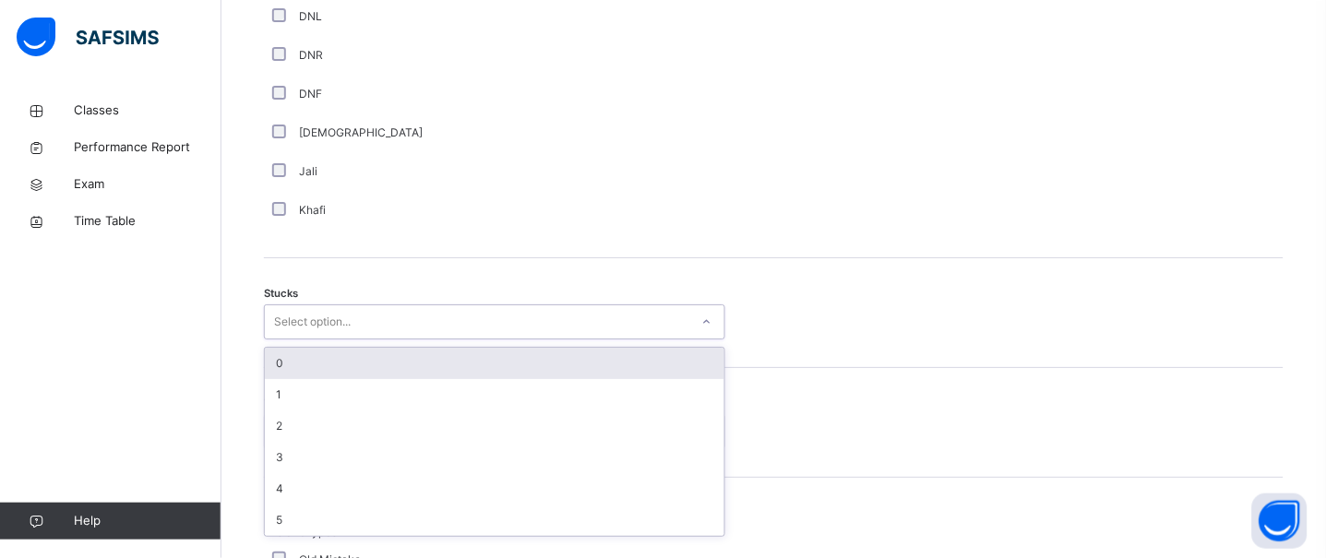
scroll to position [1359, 0]
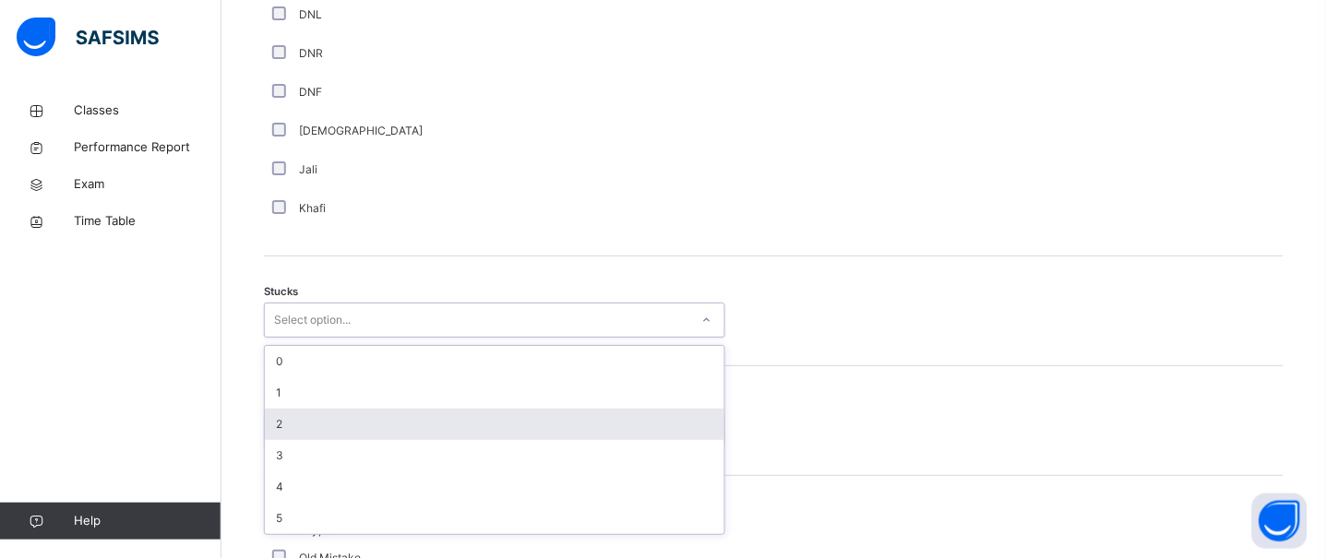
click at [304, 430] on div "2" at bounding box center [495, 424] width 460 height 31
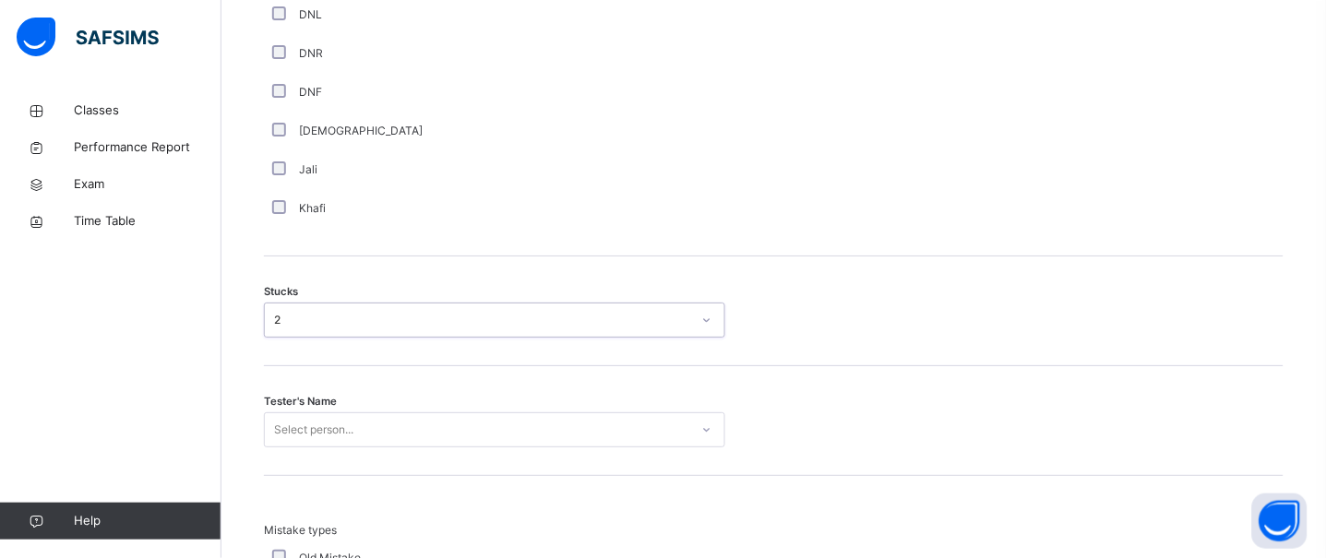
click at [304, 430] on div "Tester's Name Select person..." at bounding box center [774, 421] width 1020 height 110
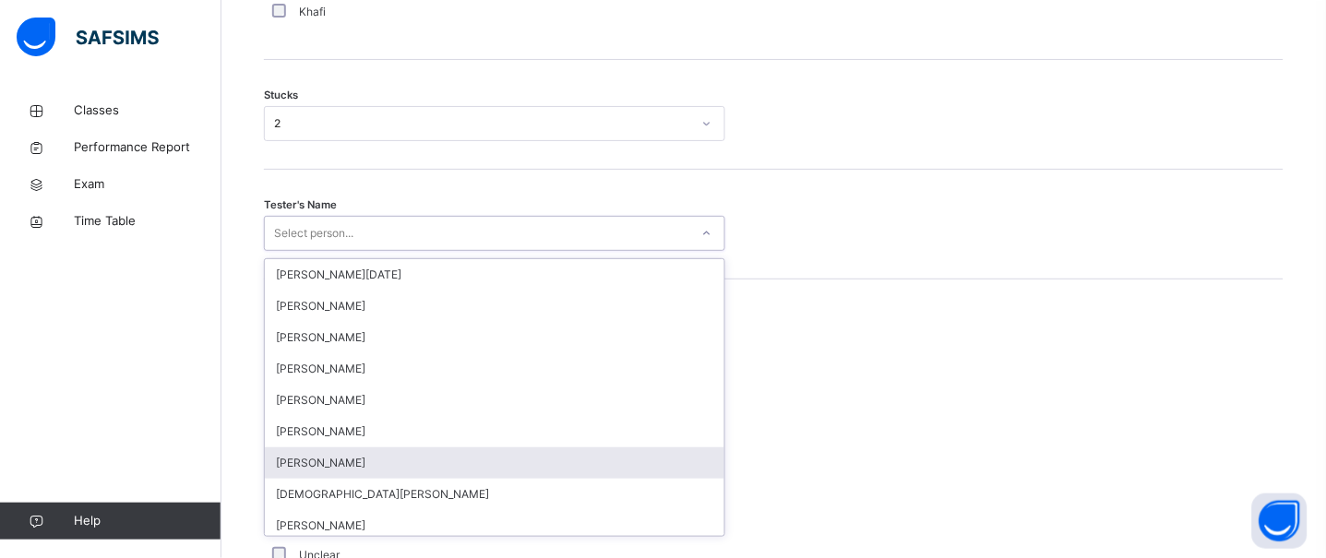
scroll to position [1557, 0]
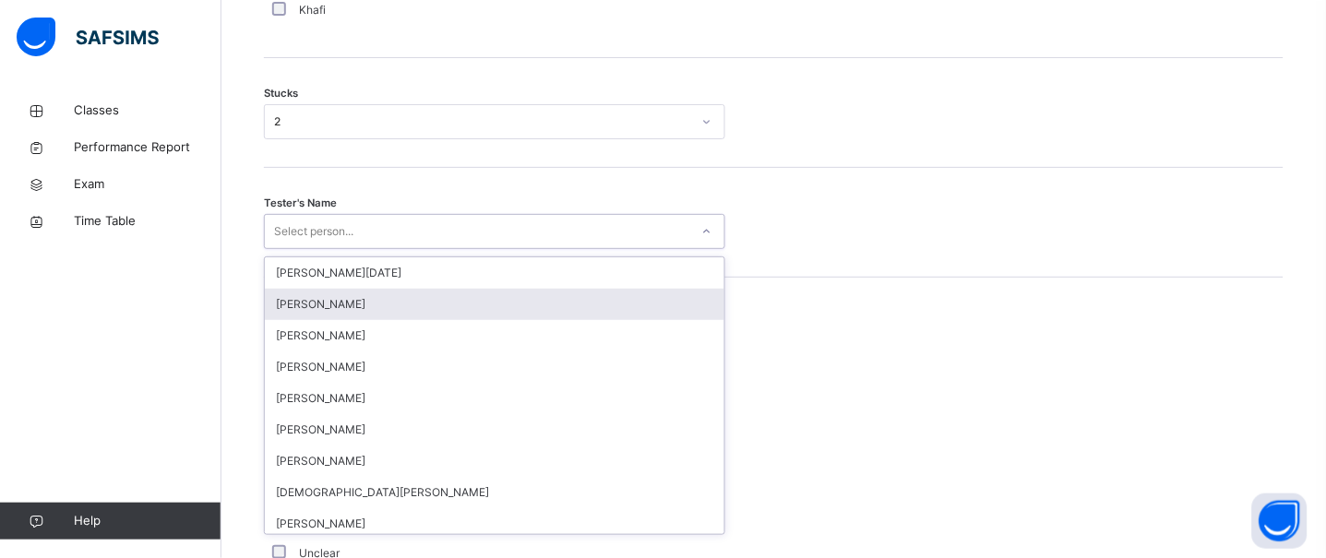
click at [349, 320] on div "[PERSON_NAME]" at bounding box center [495, 304] width 460 height 31
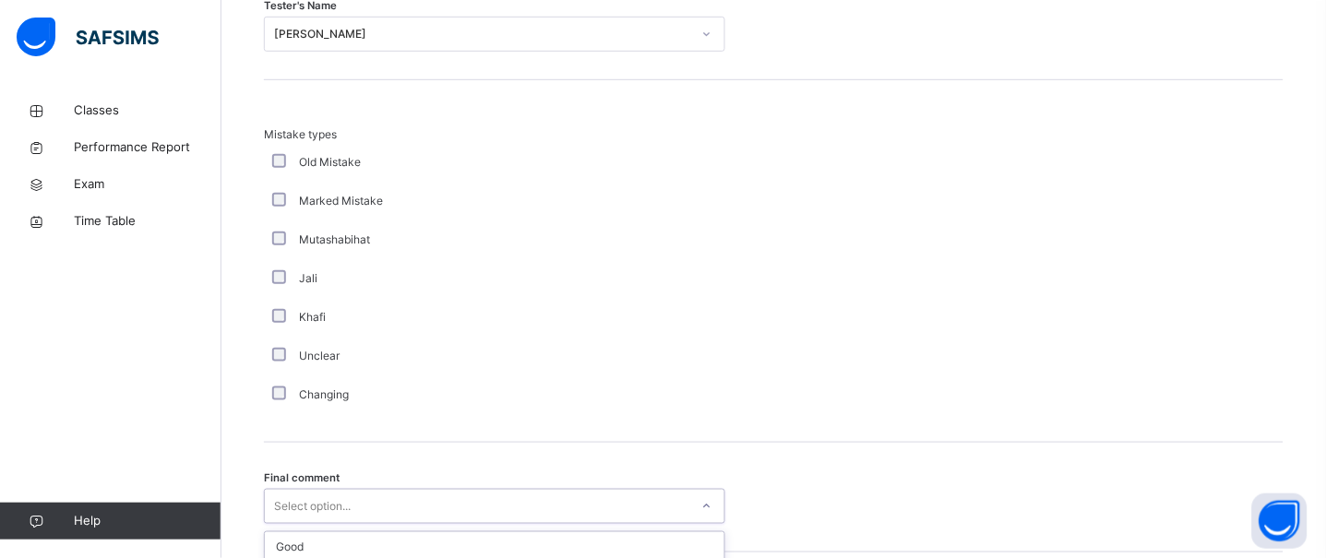
scroll to position [1895, 0]
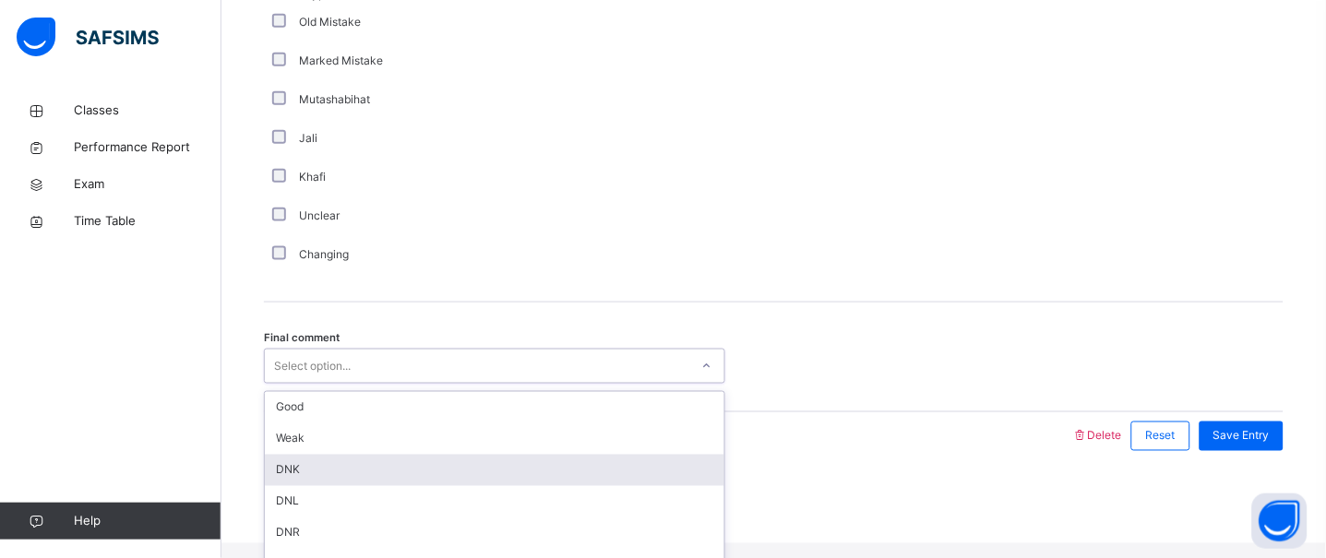
click at [342, 384] on div "option DNK focused, 3 of 6. 6 results available. Use Up and Down to choose opti…" at bounding box center [495, 366] width 462 height 35
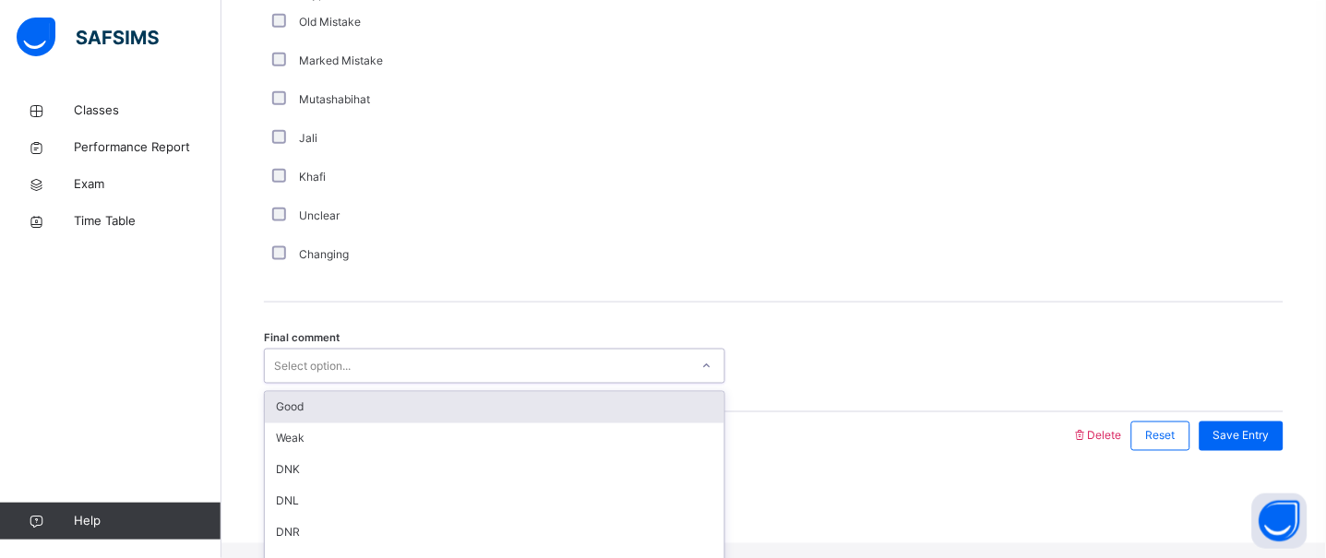
click at [317, 424] on div "Good" at bounding box center [495, 407] width 460 height 31
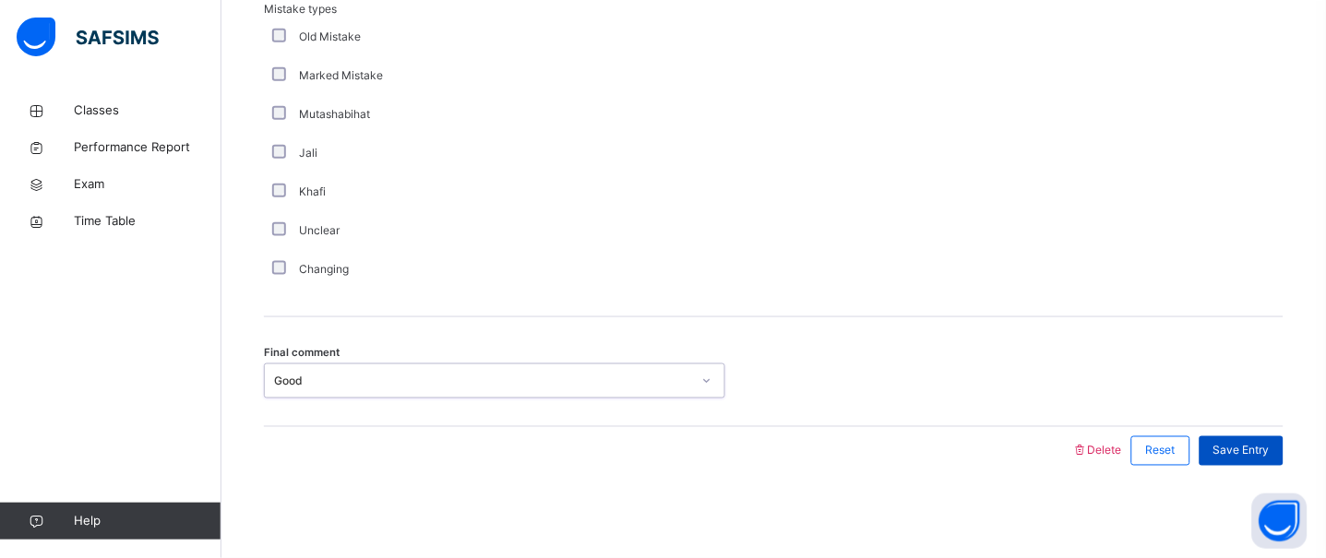
click at [1224, 462] on div "Save Entry" at bounding box center [1242, 452] width 84 height 30
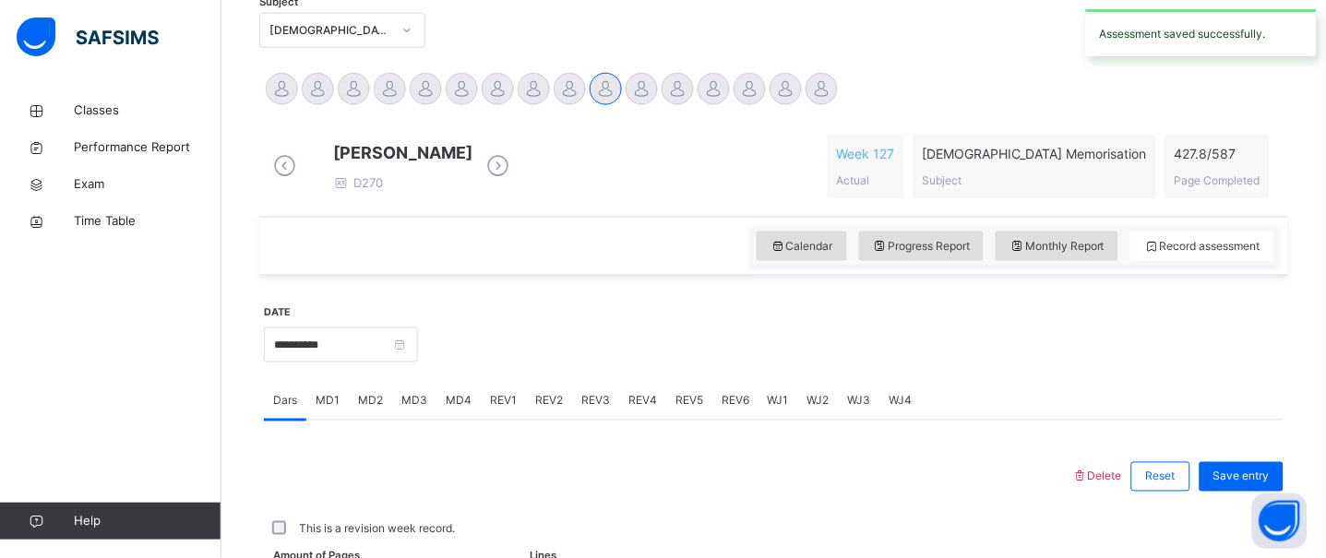
scroll to position [326, 0]
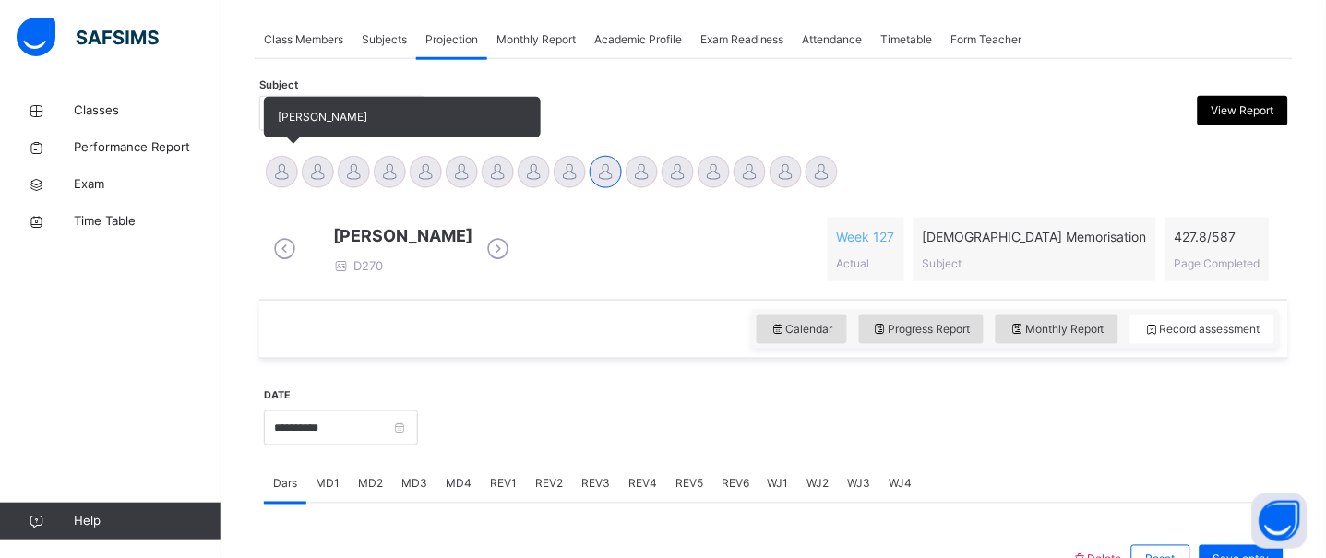
click at [283, 163] on div at bounding box center [282, 172] width 32 height 32
